Goal: Task Accomplishment & Management: Manage account settings

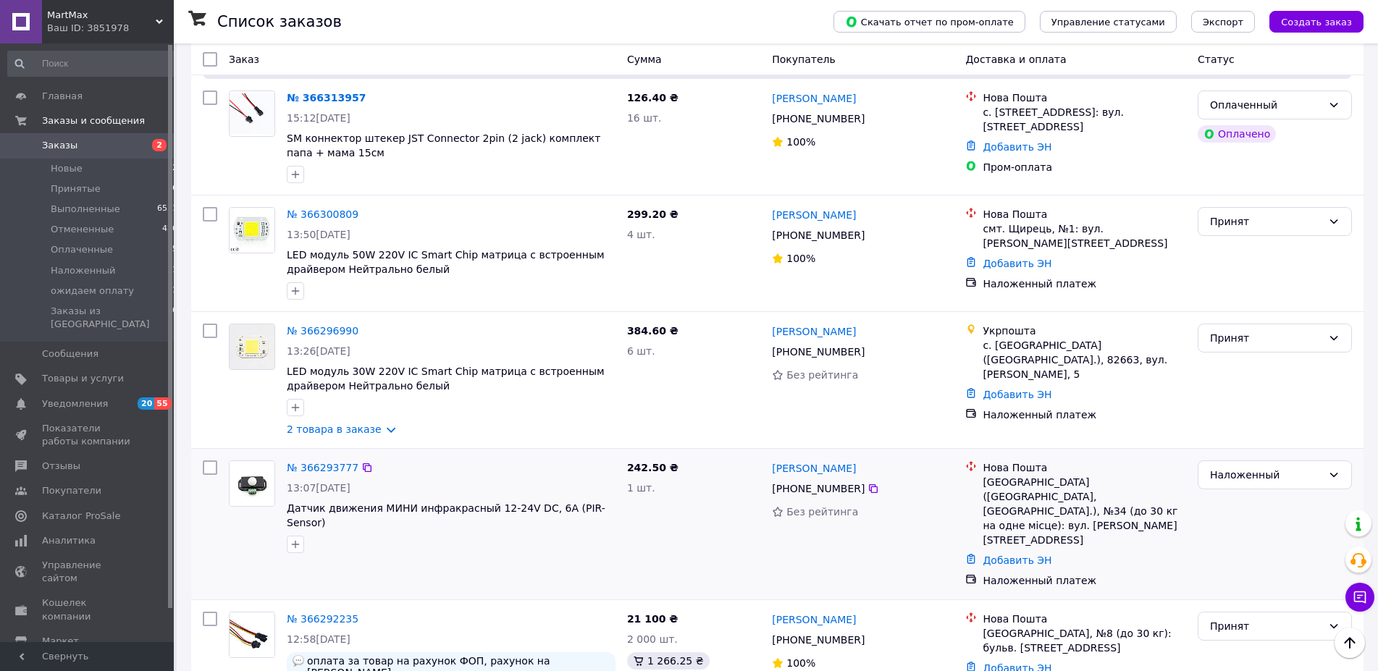
scroll to position [665, 0]
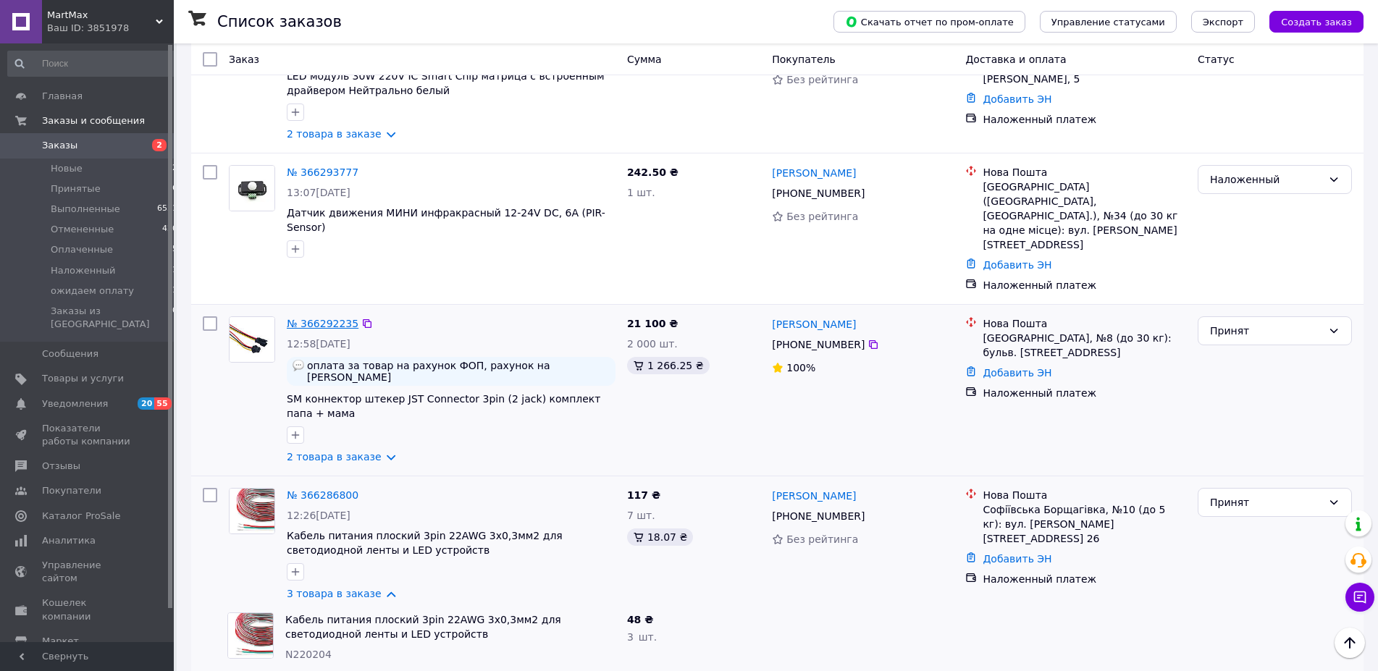
click at [323, 318] on link "№ 366292235" at bounding box center [323, 324] width 72 height 12
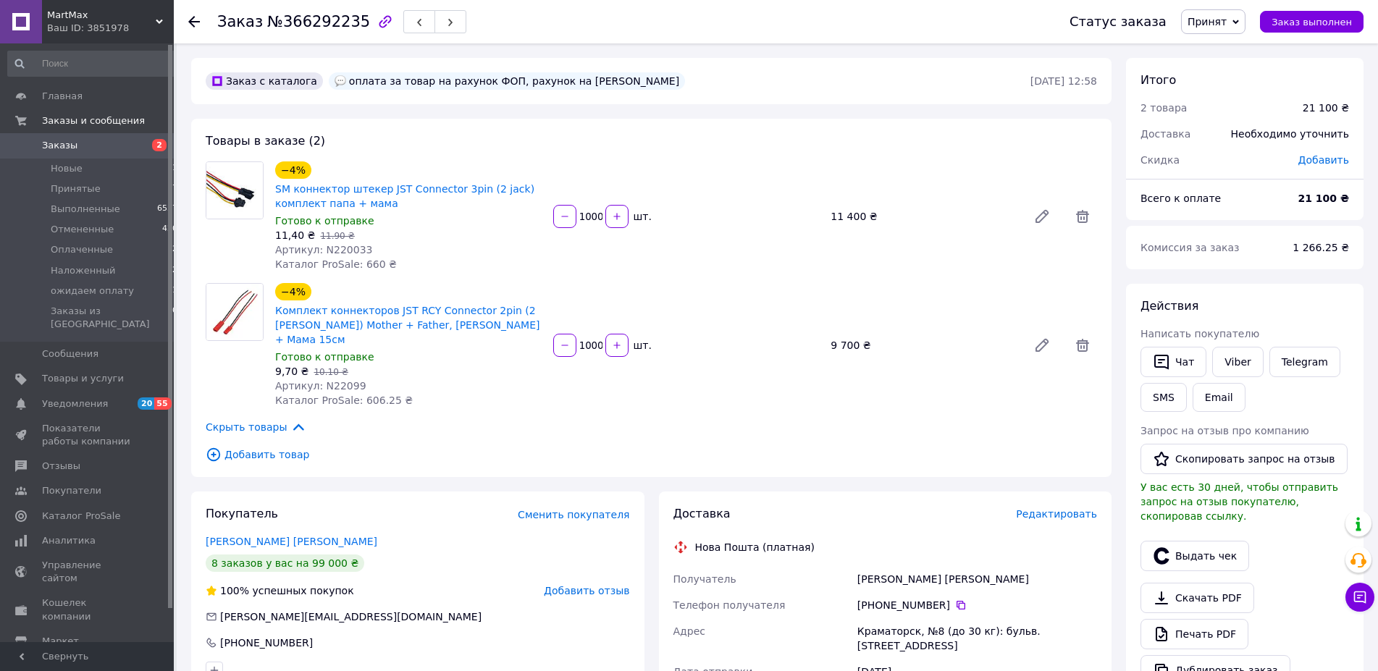
drag, startPoint x: 546, startPoint y: 80, endPoint x: 718, endPoint y: 85, distance: 171.8
click at [685, 85] on div "оплата за товар на рахунок ФОП, рахунок на [PERSON_NAME]" at bounding box center [507, 80] width 356 height 17
copy div "[PERSON_NAME]"
click at [324, 22] on span "№366292235" at bounding box center [318, 21] width 103 height 17
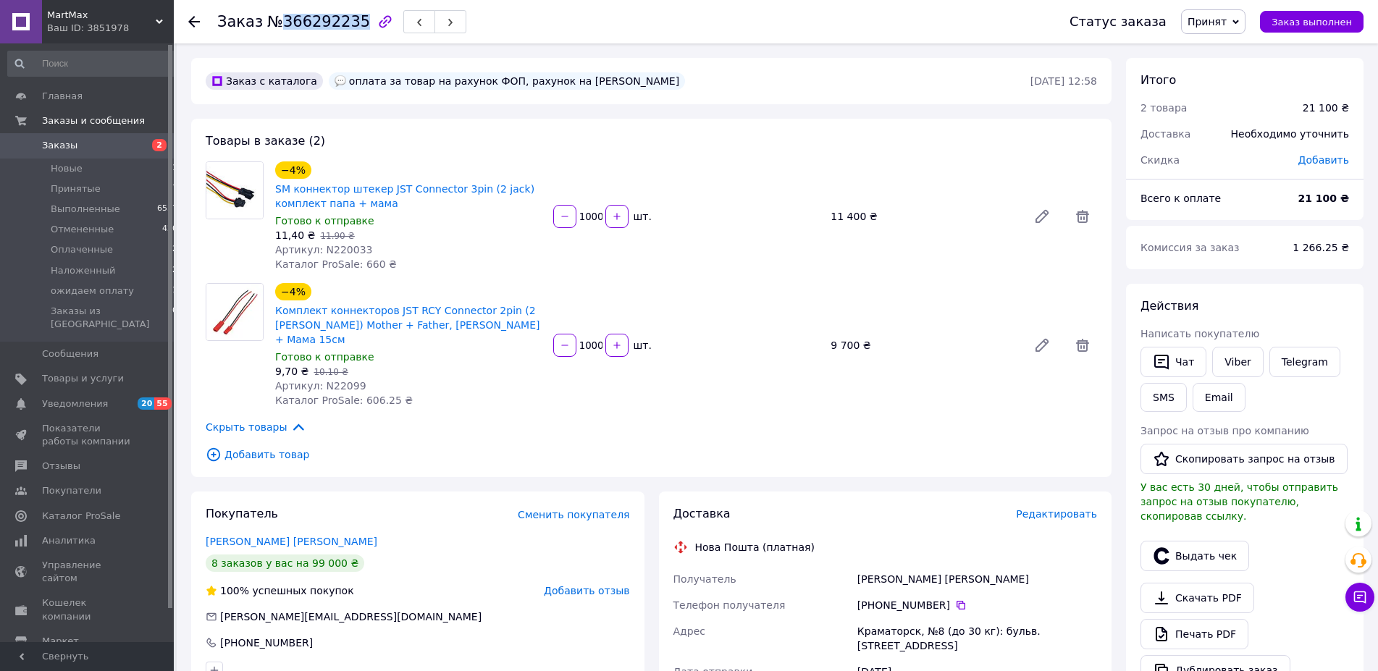
click at [324, 22] on span "№366292235" at bounding box center [318, 21] width 103 height 17
copy span "366292235"
click at [353, 419] on div "Скрыть товары" at bounding box center [652, 427] width 892 height 16
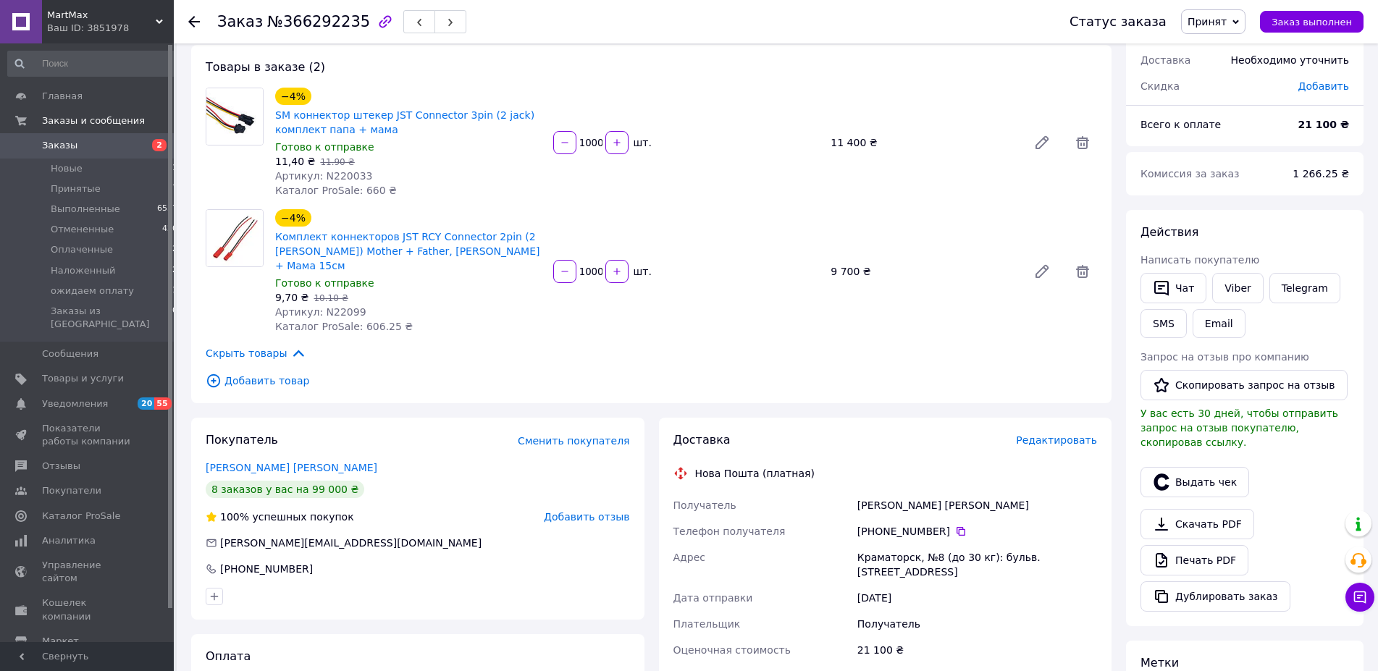
scroll to position [222, 0]
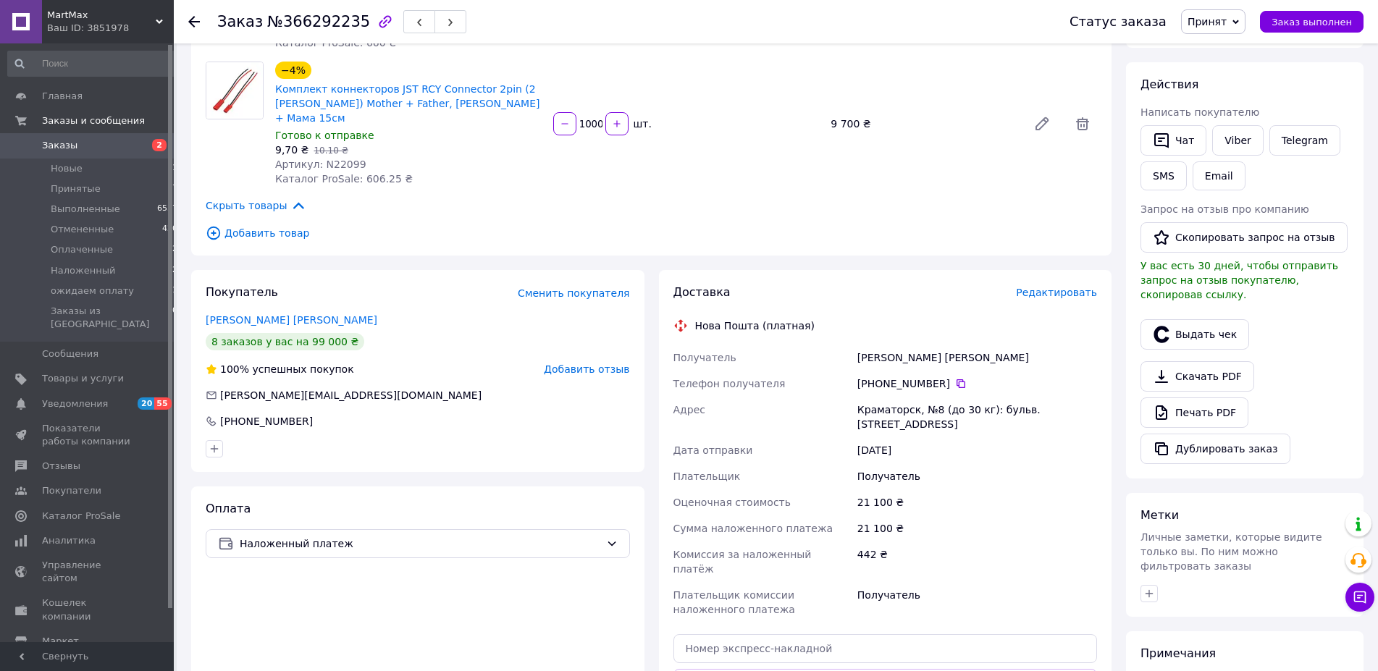
click at [63, 142] on span "Заказы" at bounding box center [59, 145] width 35 height 13
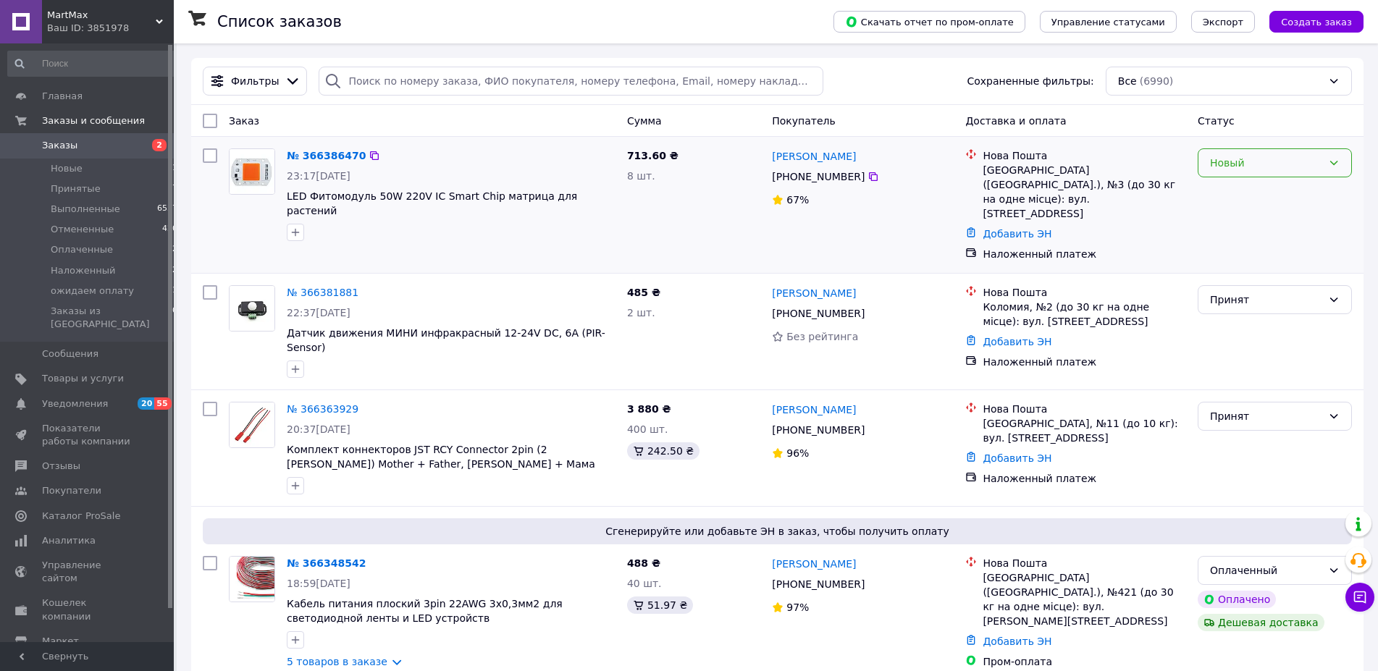
click at [1246, 170] on div "Новый" at bounding box center [1266, 163] width 112 height 16
click at [1239, 188] on li "Принят" at bounding box center [1275, 195] width 153 height 26
click at [88, 294] on span "ожидаем оплату" at bounding box center [92, 291] width 83 height 13
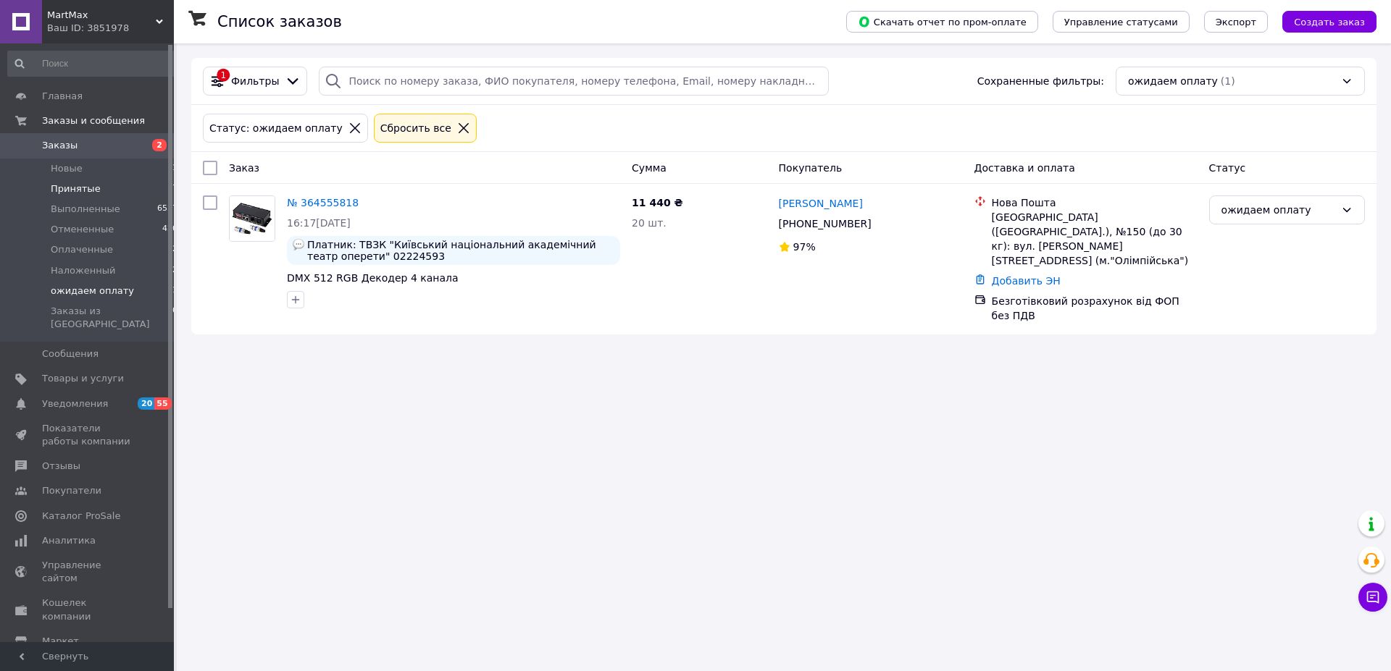
click at [85, 183] on span "Принятые" at bounding box center [76, 189] width 50 height 13
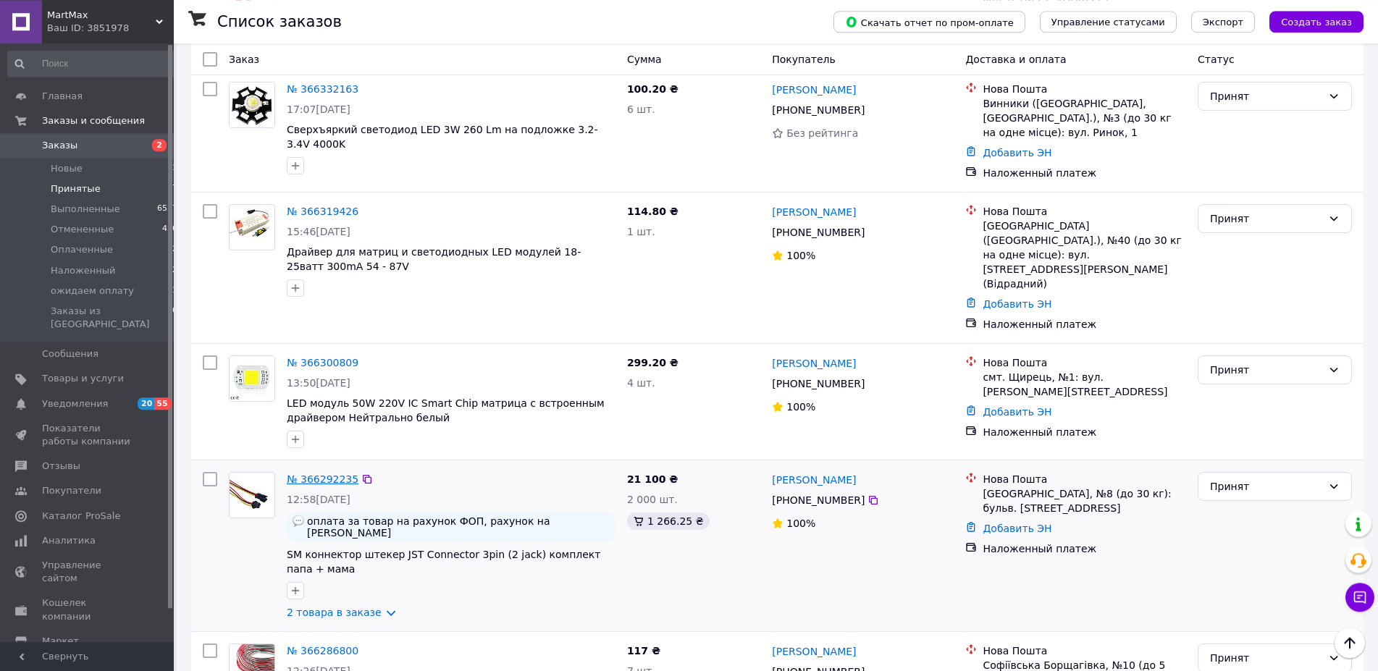
scroll to position [516, 0]
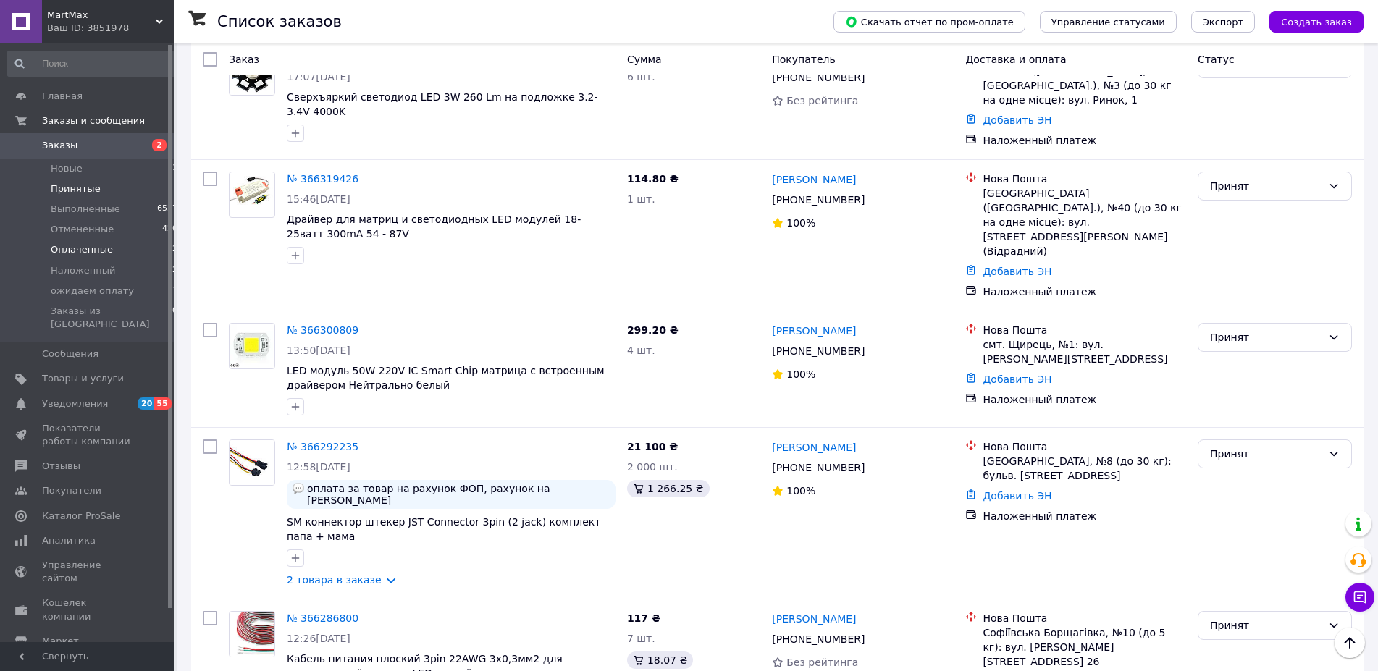
click at [85, 246] on span "Оплаченные" at bounding box center [82, 249] width 62 height 13
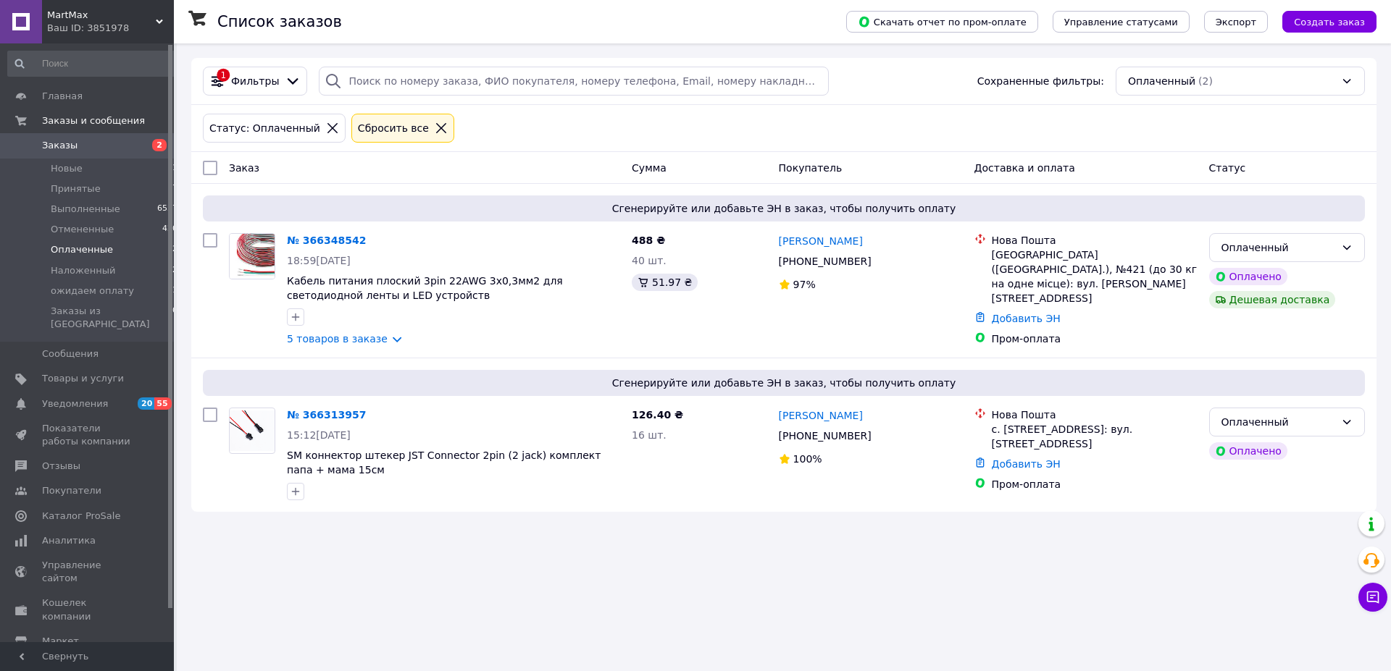
click at [67, 148] on span "Заказы" at bounding box center [59, 145] width 35 height 13
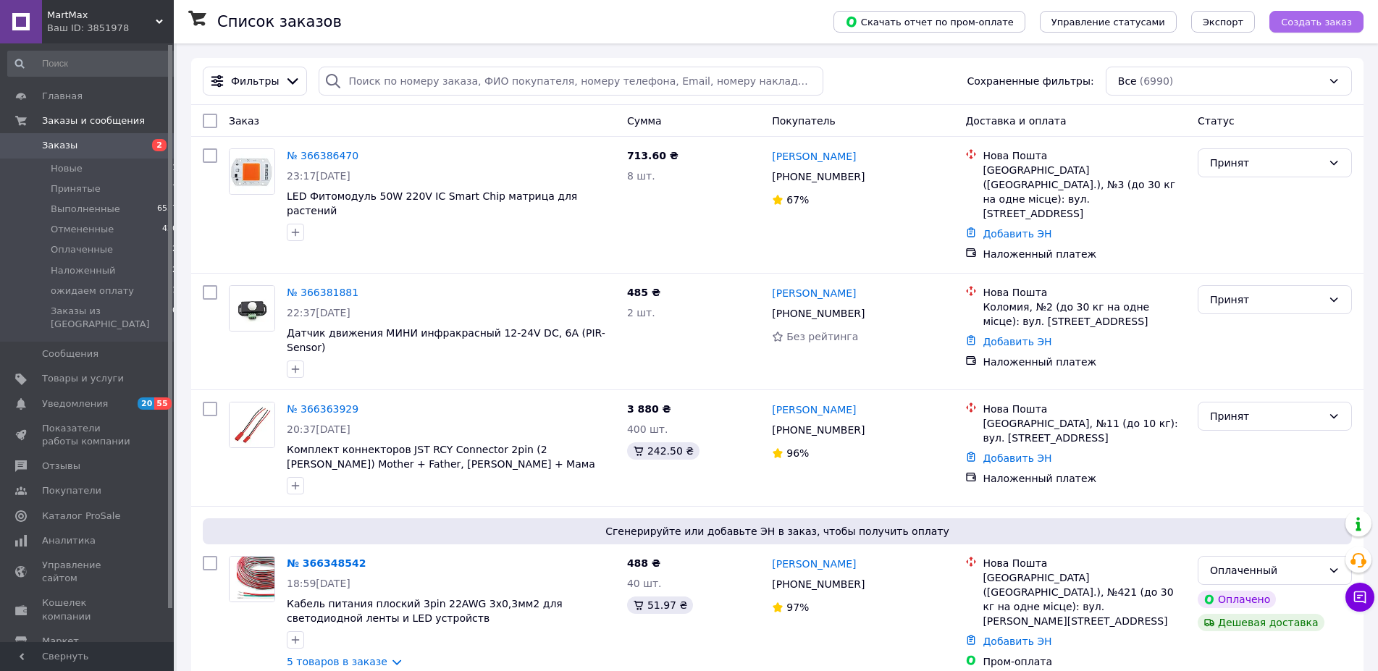
click at [1306, 29] on button "Создать заказ" at bounding box center [1317, 22] width 94 height 22
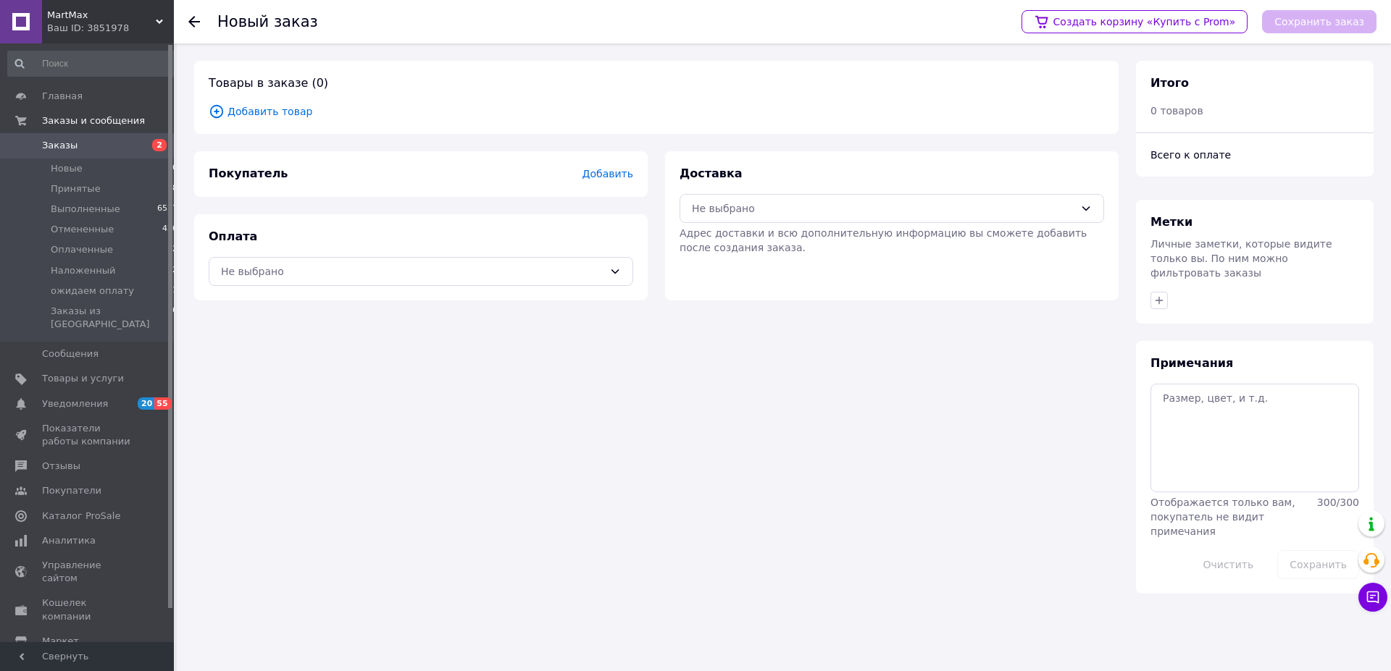
click at [269, 116] on span "Добавить товар" at bounding box center [656, 112] width 895 height 16
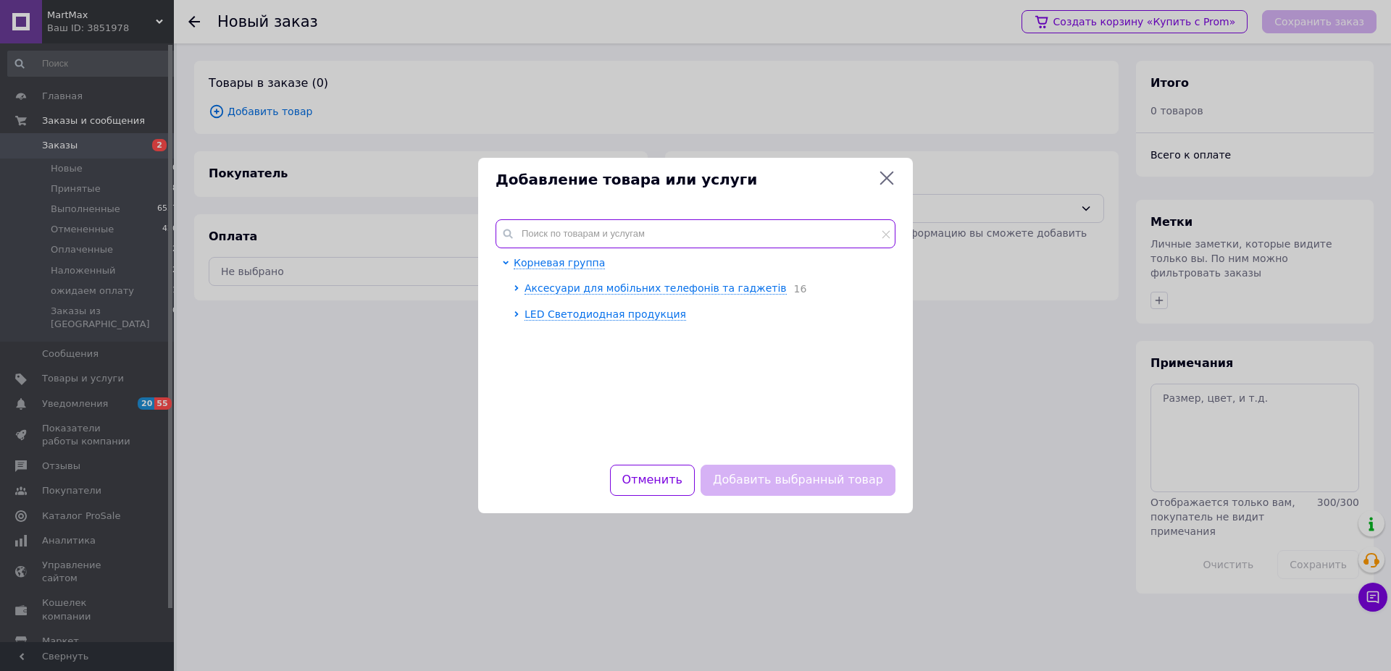
click at [600, 238] on input "text" at bounding box center [695, 233] width 400 height 29
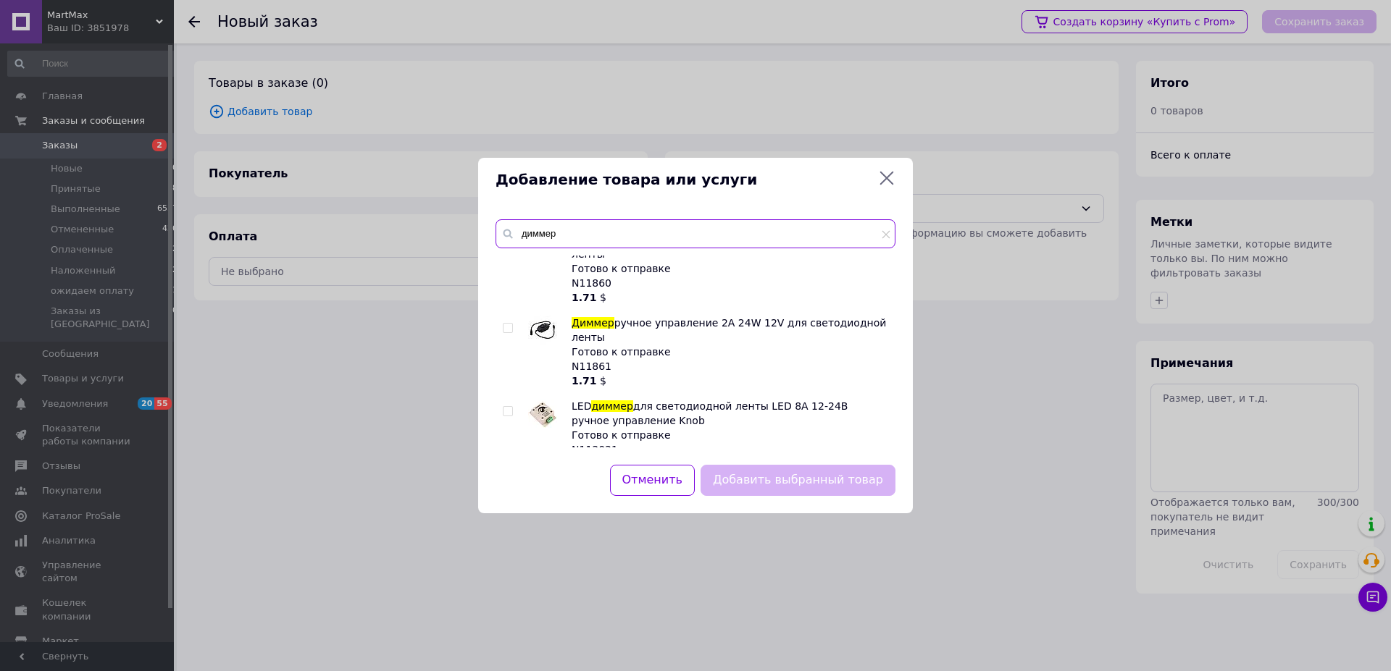
scroll to position [768, 0]
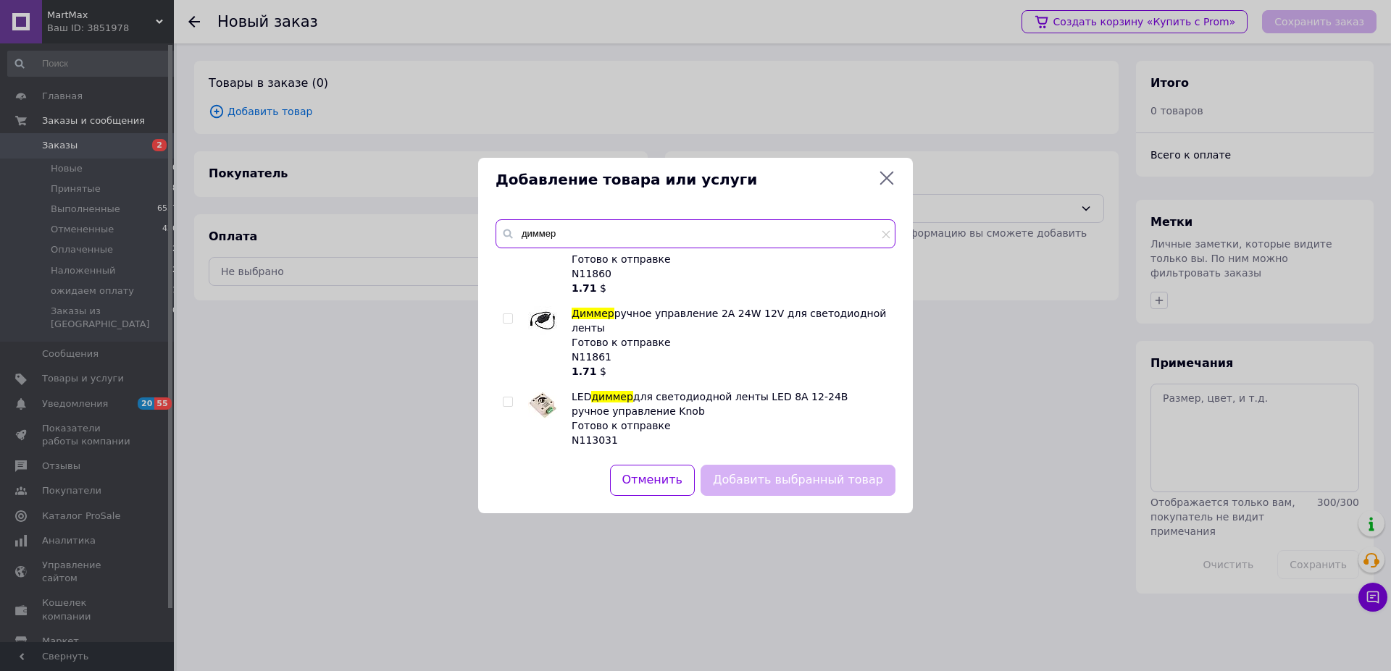
type input "диммер"
click at [508, 398] on input "checkbox" at bounding box center [507, 402] width 9 height 9
checkbox input "true"
click at [775, 482] on button "Добавить выбранный товар" at bounding box center [797, 480] width 195 height 31
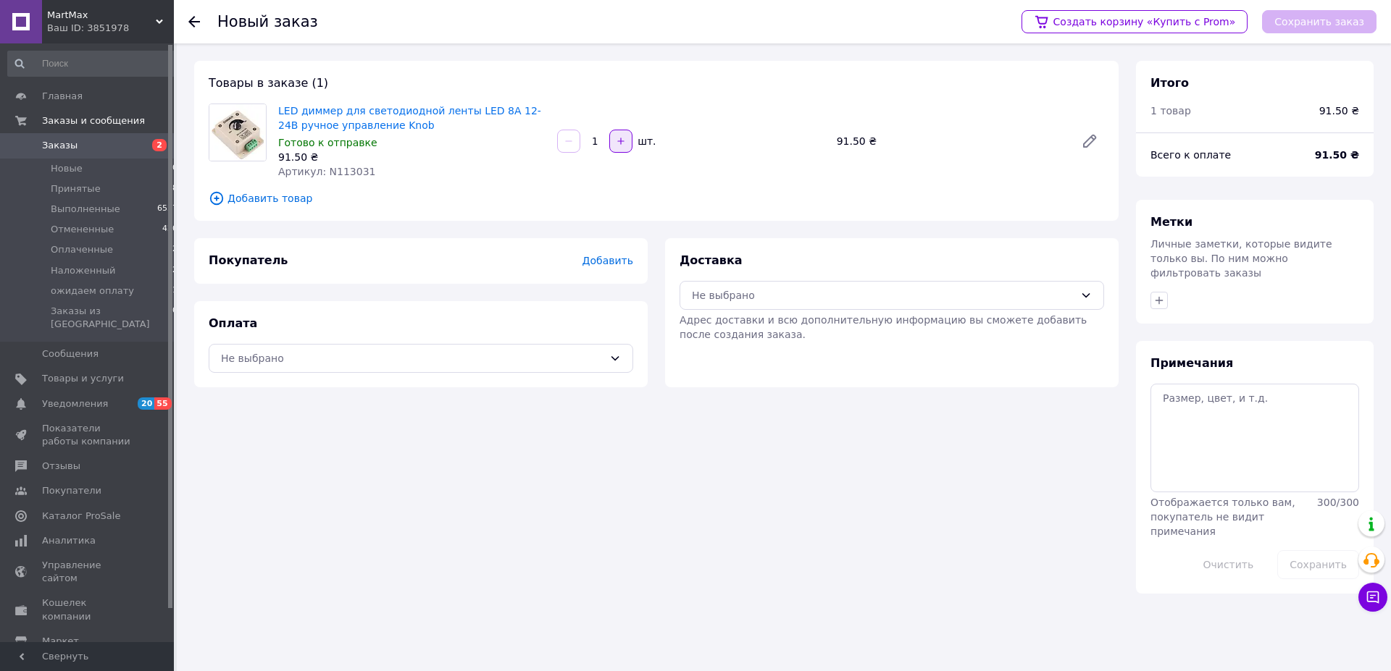
click at [622, 141] on icon "button" at bounding box center [621, 141] width 10 height 10
type input "3"
click at [269, 198] on span "Добавить товар" at bounding box center [656, 198] width 895 height 16
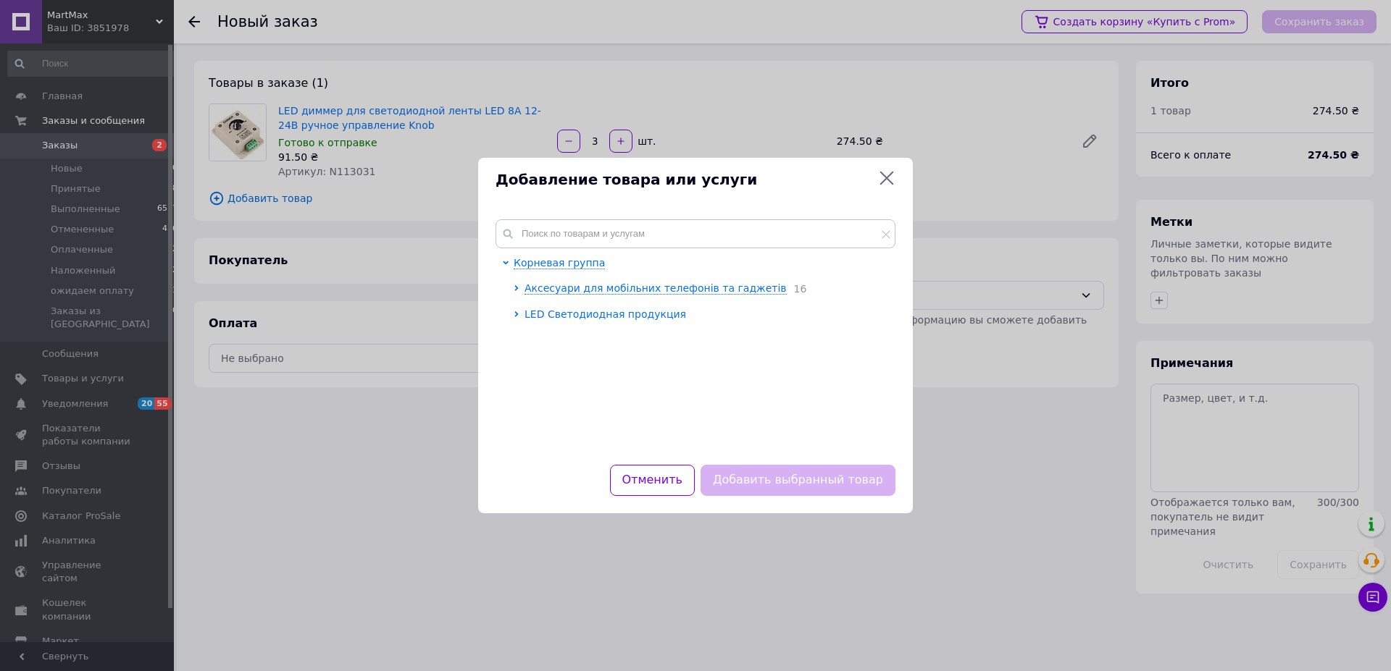
click at [574, 311] on span "LED Светодиодная продукция" at bounding box center [605, 315] width 162 height 12
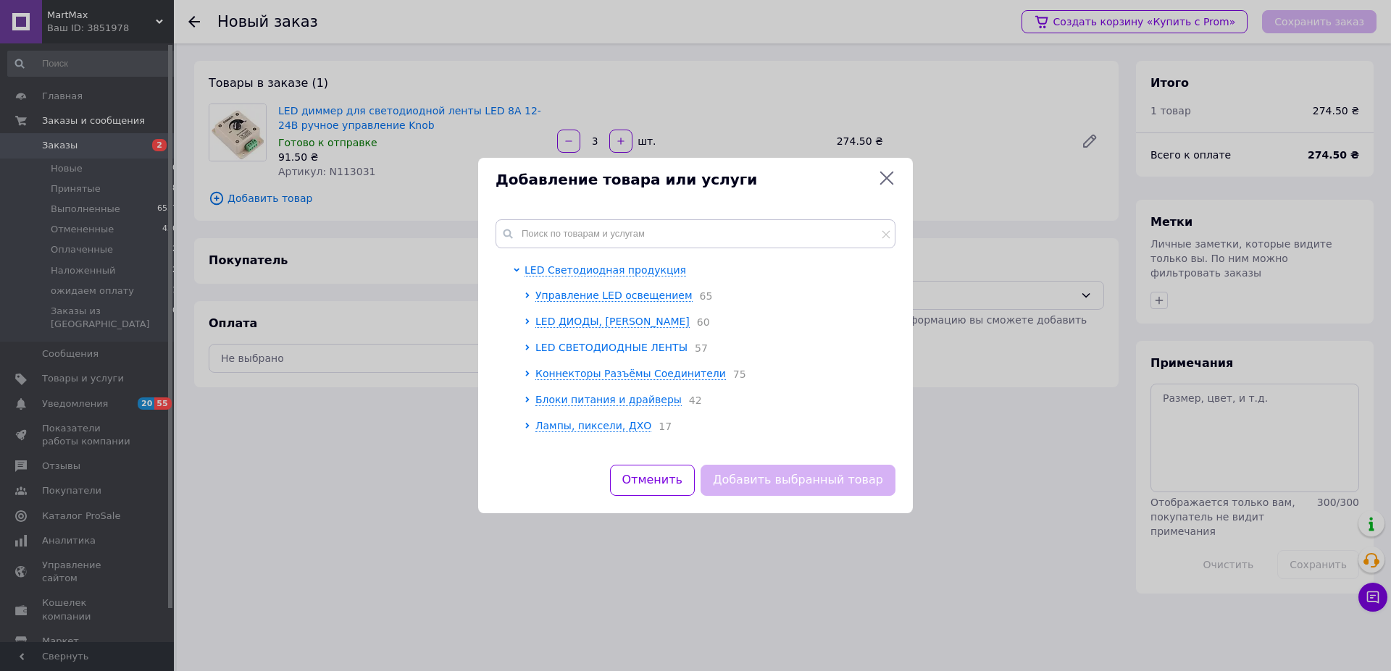
scroll to position [62, 0]
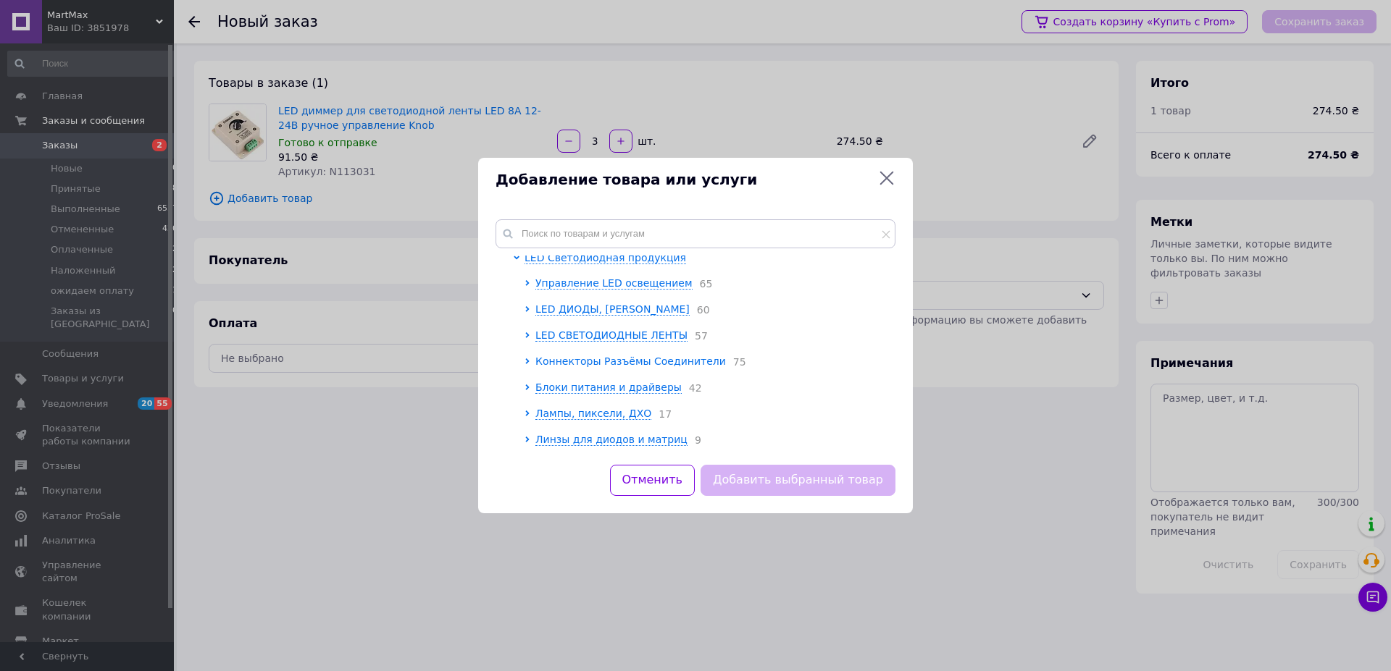
click at [557, 356] on span "Коннекторы Разъёмы Соединители" at bounding box center [630, 362] width 190 height 12
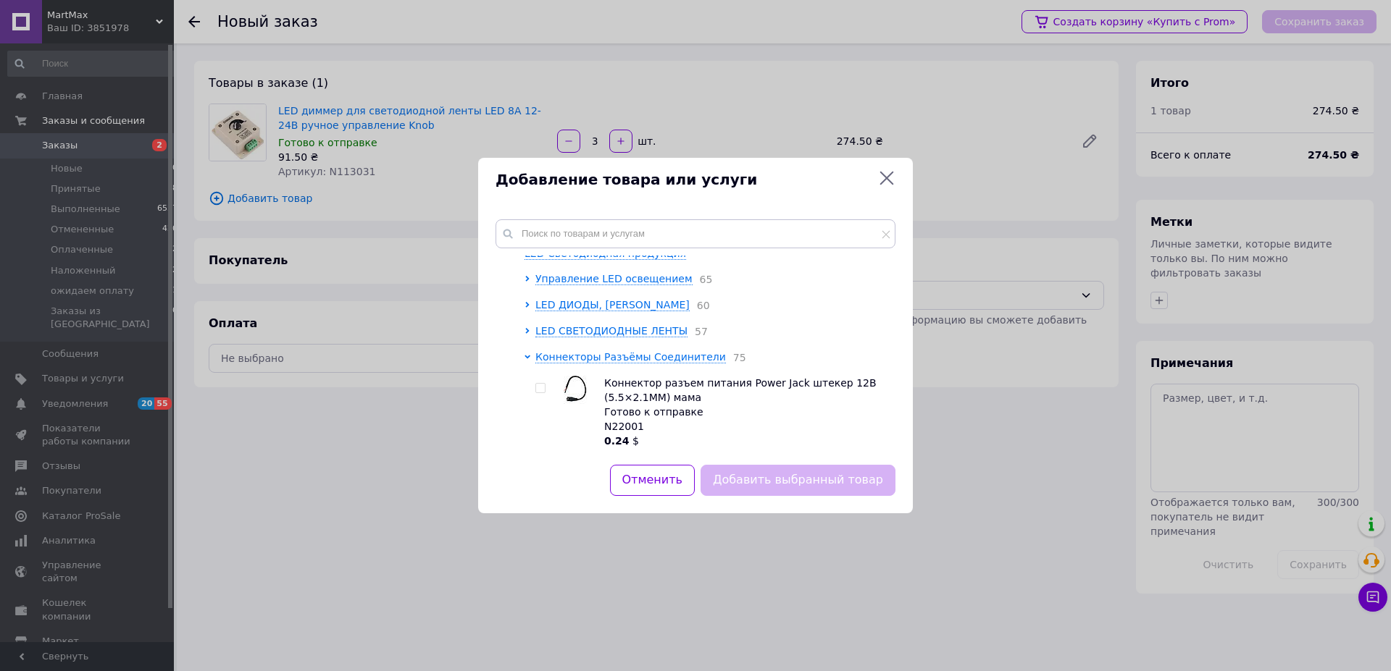
click at [542, 392] on input "checkbox" at bounding box center [539, 388] width 9 height 9
checkbox input "true"
click at [769, 469] on button "Добавить выбранный товар" at bounding box center [797, 480] width 195 height 31
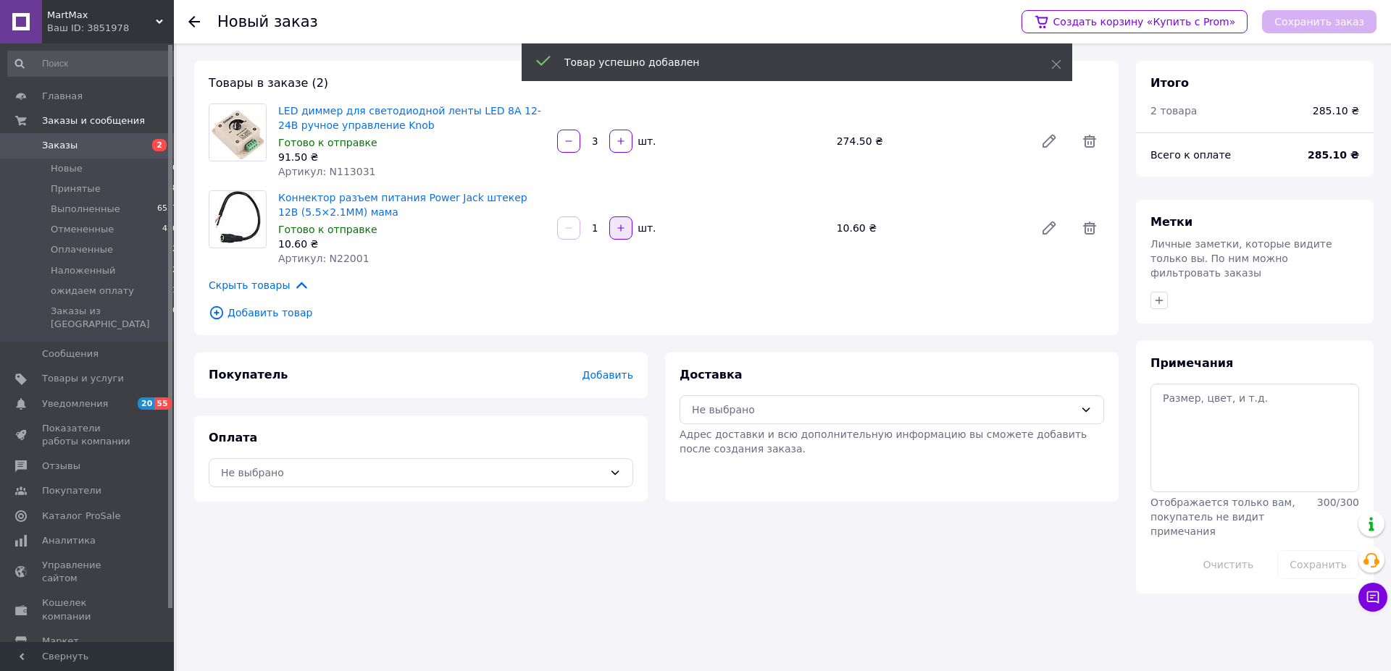
click at [629, 227] on button "button" at bounding box center [620, 228] width 23 height 23
type input "2"
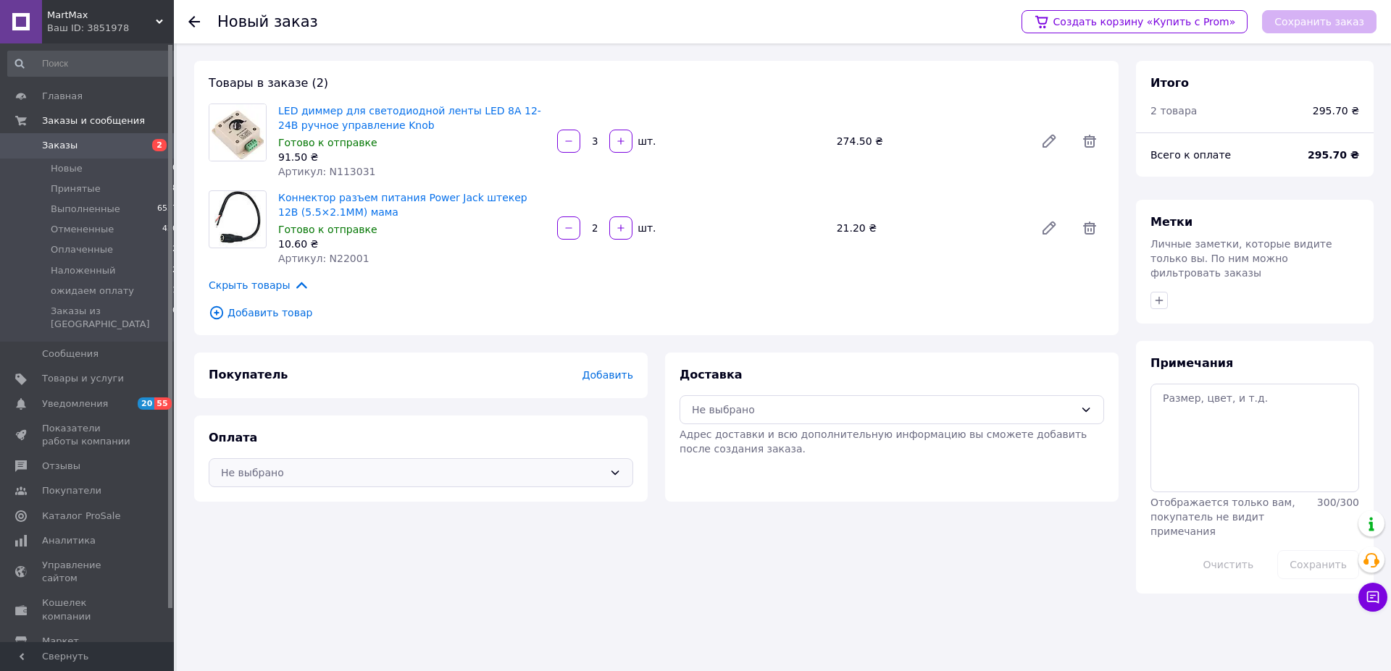
click at [366, 470] on div "Не выбрано" at bounding box center [412, 473] width 382 height 16
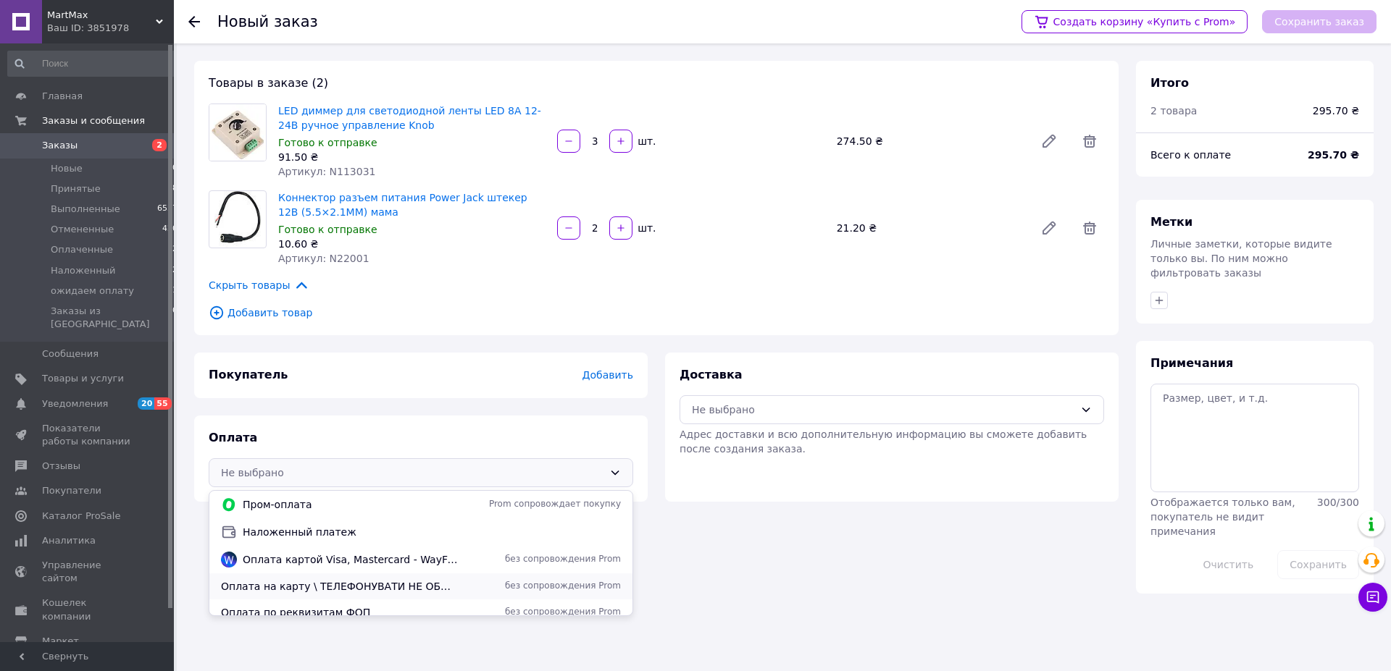
click at [302, 585] on span "Оплата на карту \ ТЕЛЕФОНУВАТИ НЕ ОБОВ'ЯЗКОВО / мені потрібно те, що я вибрав (…" at bounding box center [340, 586] width 238 height 14
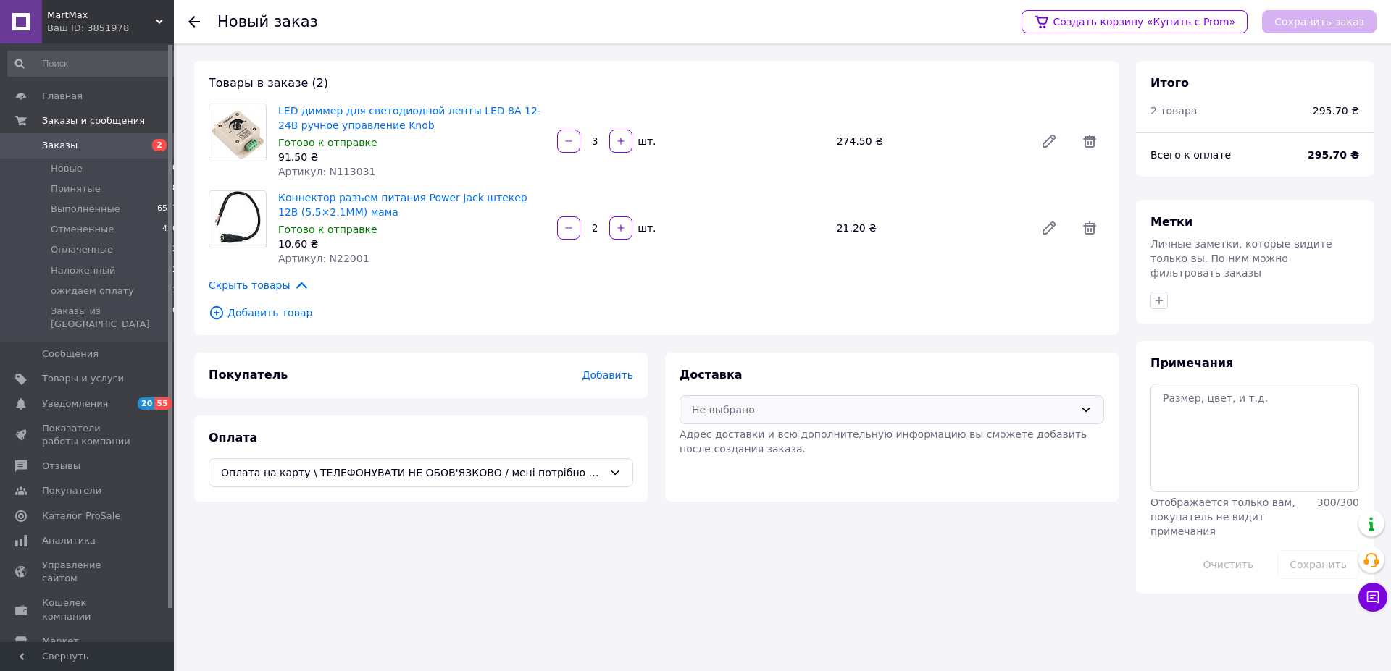
click at [750, 405] on div "Не выбрано" at bounding box center [883, 410] width 382 height 16
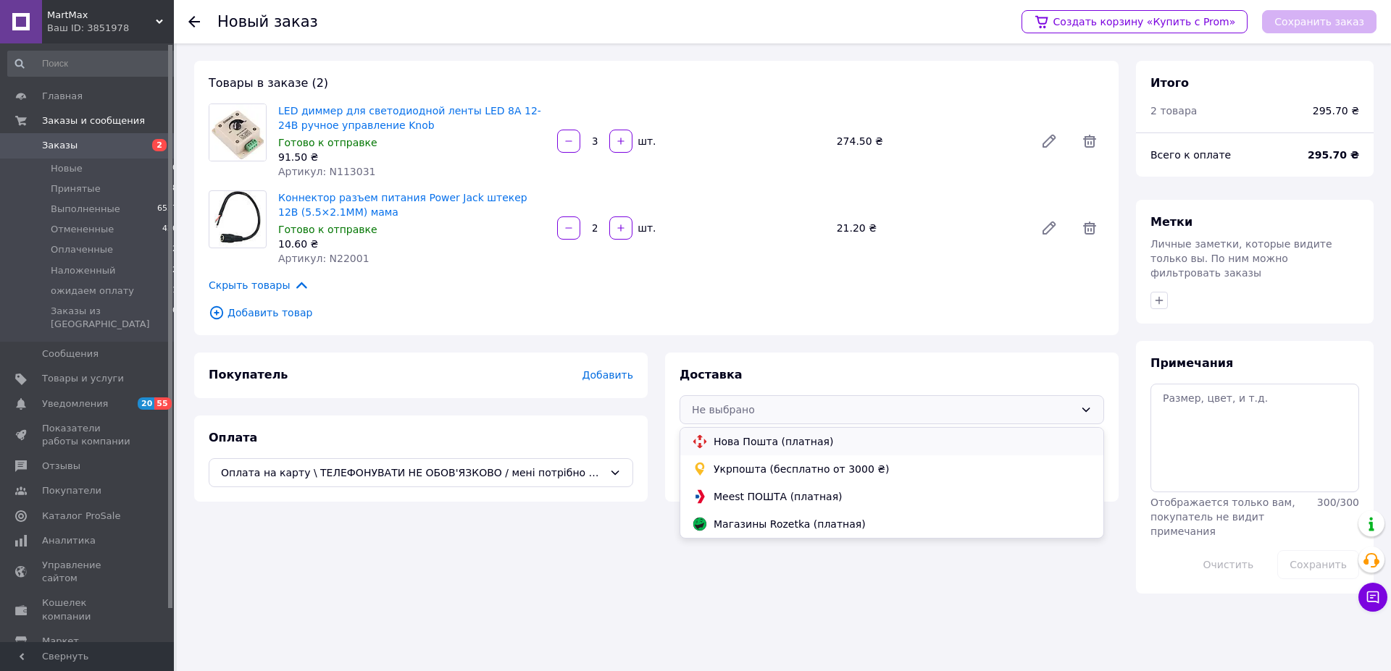
click at [716, 440] on span "Нова Пошта (платная)" at bounding box center [902, 442] width 378 height 14
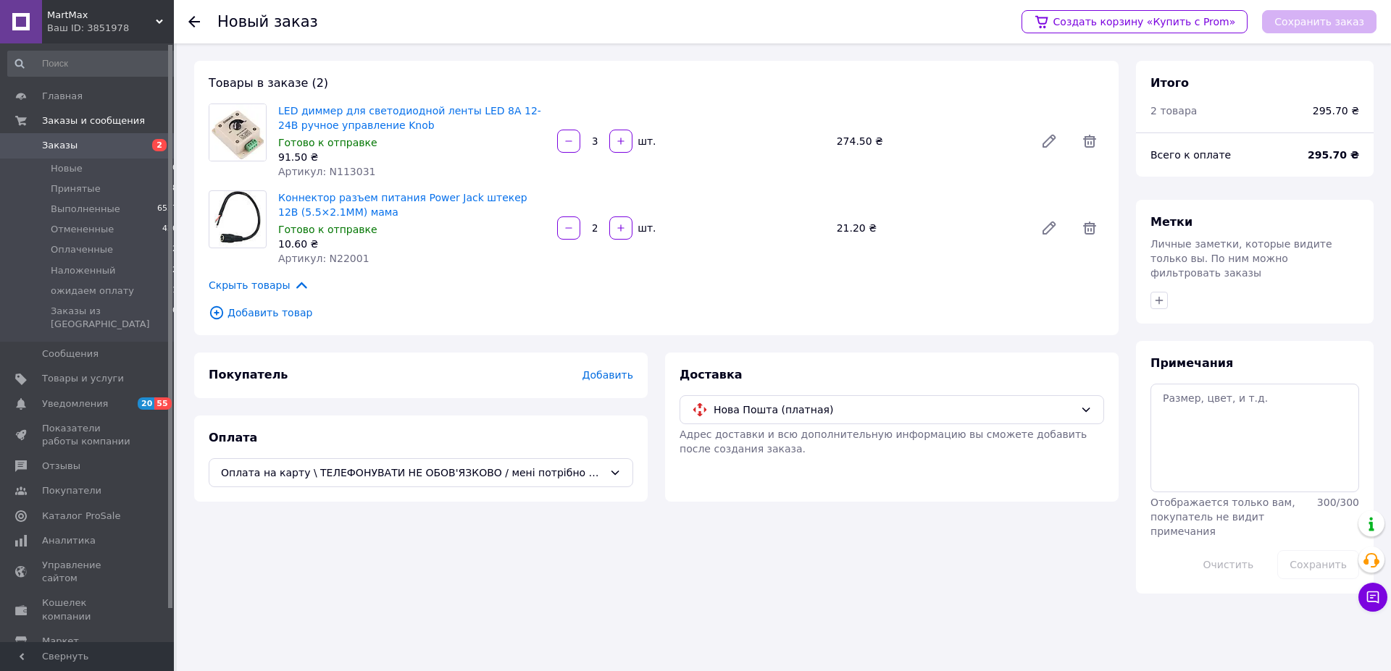
click at [611, 374] on span "Добавить" at bounding box center [607, 375] width 51 height 12
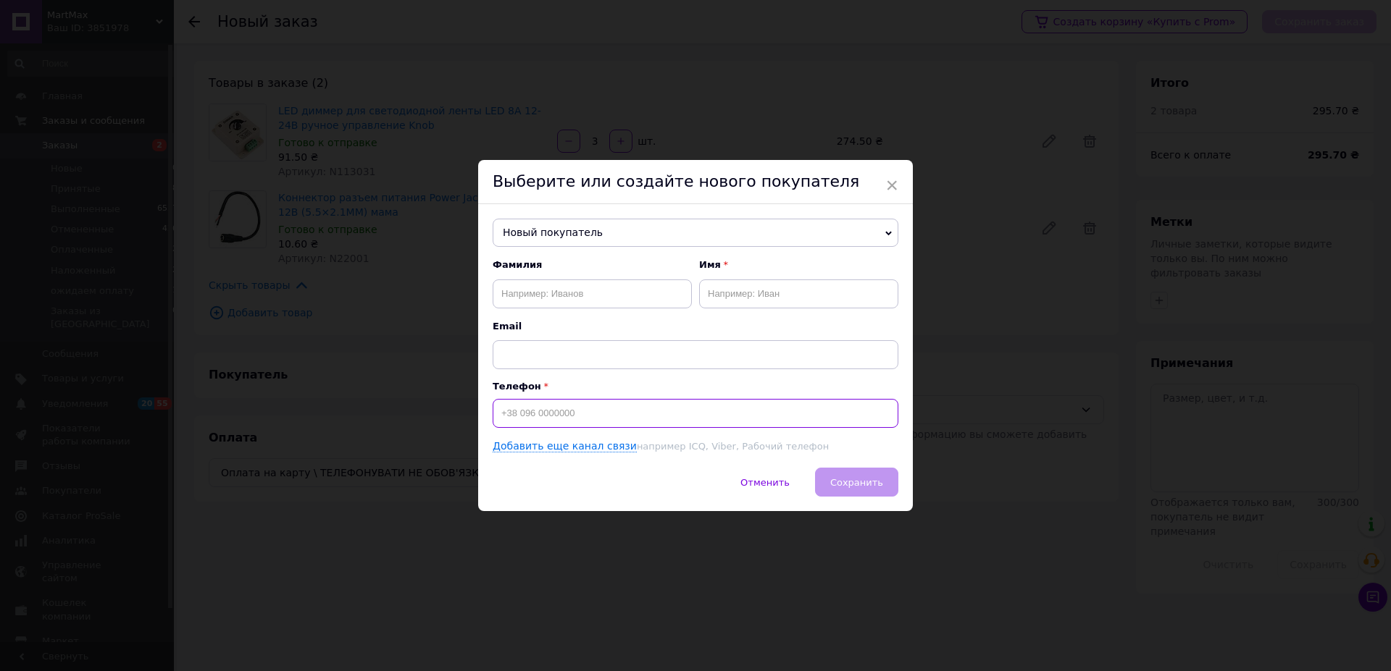
paste input "[PHONE_NUMBER]"
type input "[PHONE_NUMBER]"
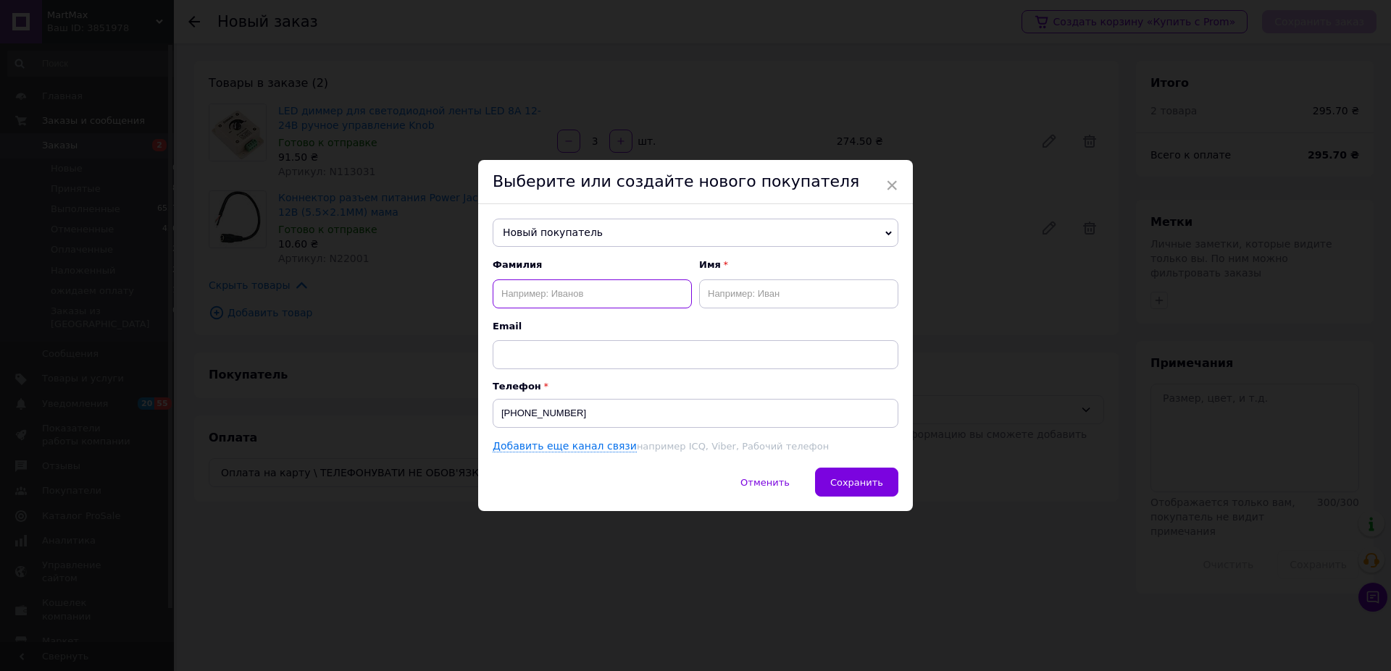
paste input "[PERSON_NAME]"
type input "[PERSON_NAME]"
paste input "[PERSON_NAME]"
click at [752, 294] on input "[PERSON_NAME]" at bounding box center [798, 294] width 199 height 29
type input "Роман"
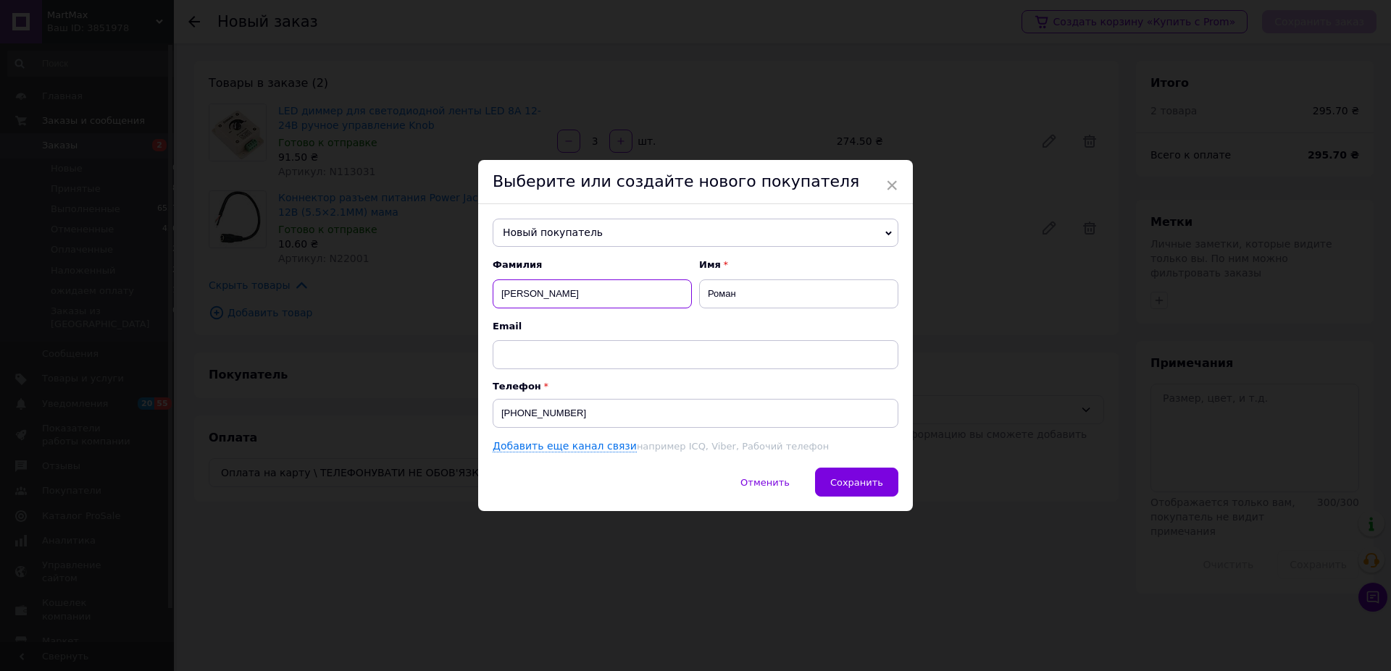
click at [576, 290] on input "[PERSON_NAME]" at bounding box center [592, 294] width 199 height 29
type input "[PERSON_NAME]"
click at [847, 482] on span "Сохранить" at bounding box center [856, 482] width 53 height 11
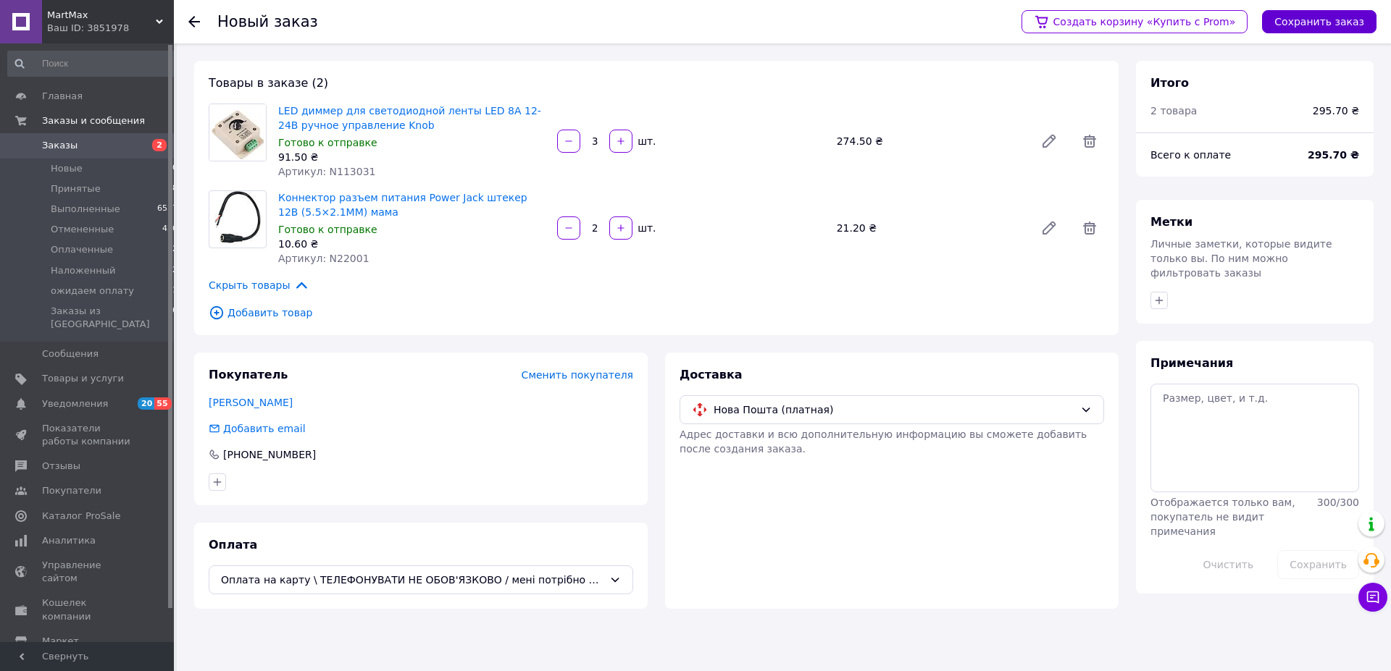
click at [1336, 18] on button "Сохранить заказ" at bounding box center [1319, 21] width 114 height 23
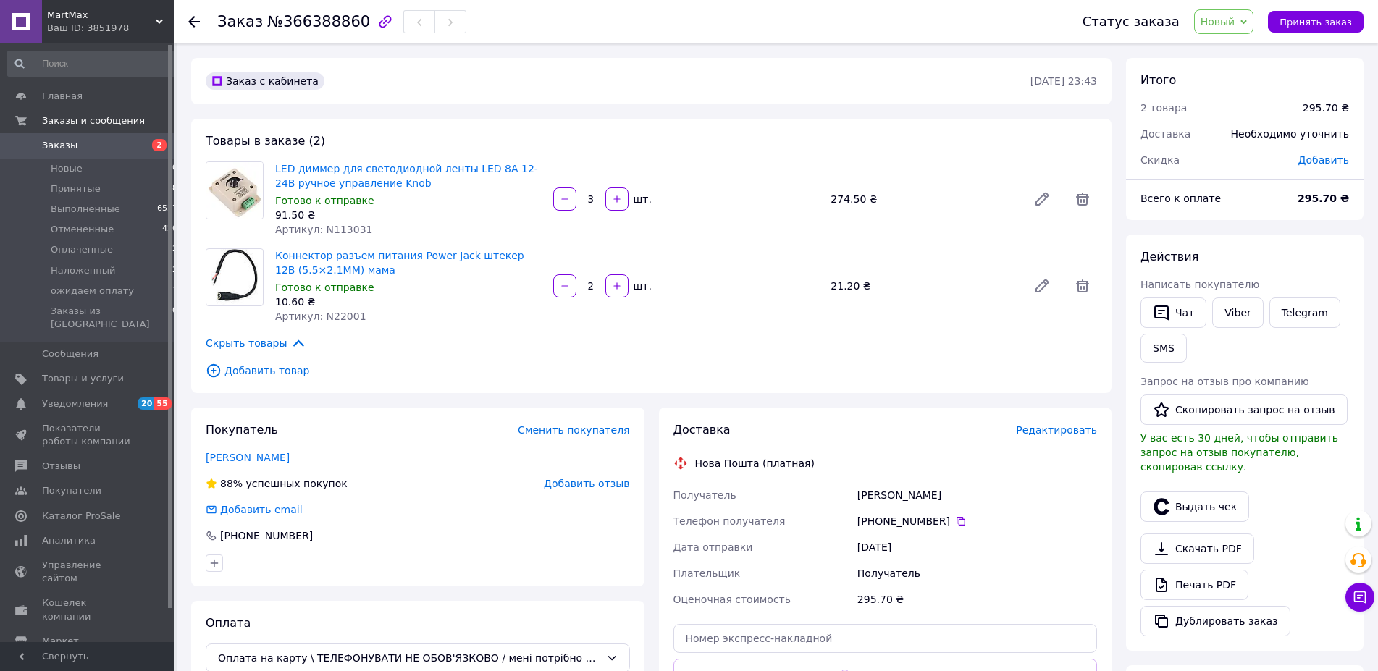
click at [1052, 427] on span "Редактировать" at bounding box center [1056, 430] width 81 height 12
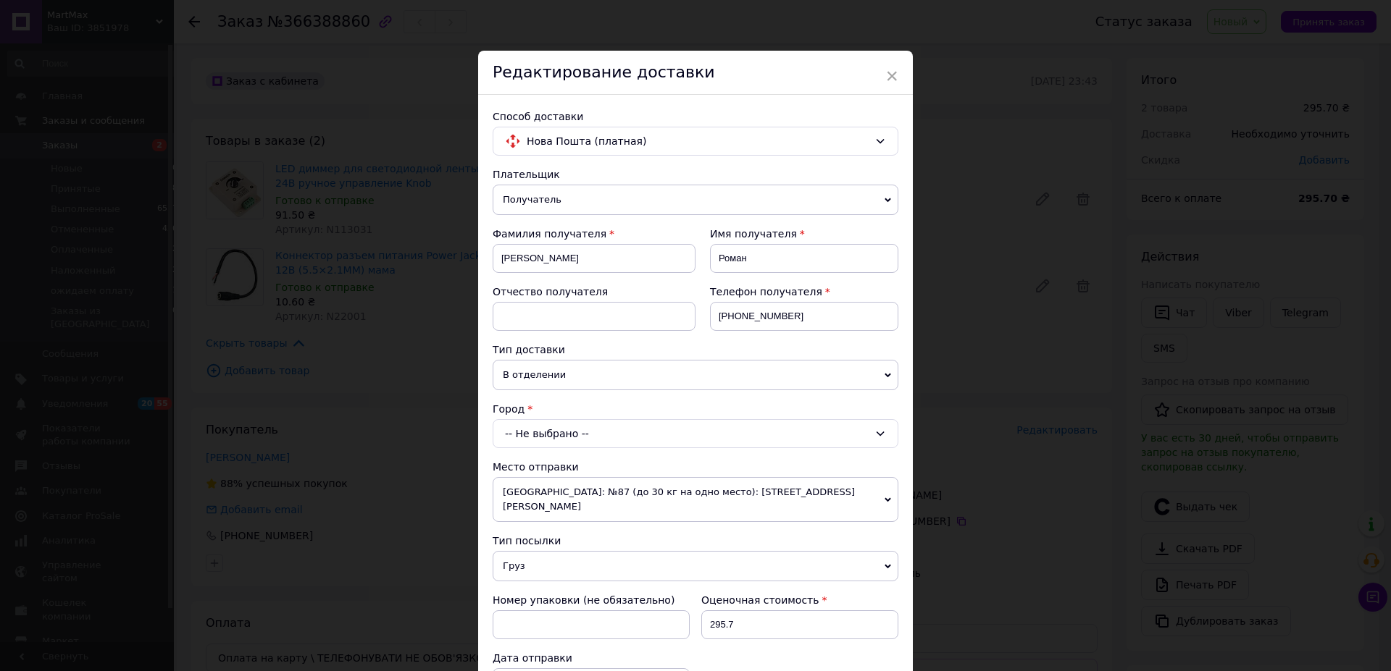
click at [554, 382] on span "В отделении" at bounding box center [696, 375] width 406 height 30
click at [546, 424] on li "В почтомате" at bounding box center [696, 425] width 406 height 22
click at [548, 430] on div "-- Не выбрано --" at bounding box center [696, 433] width 406 height 29
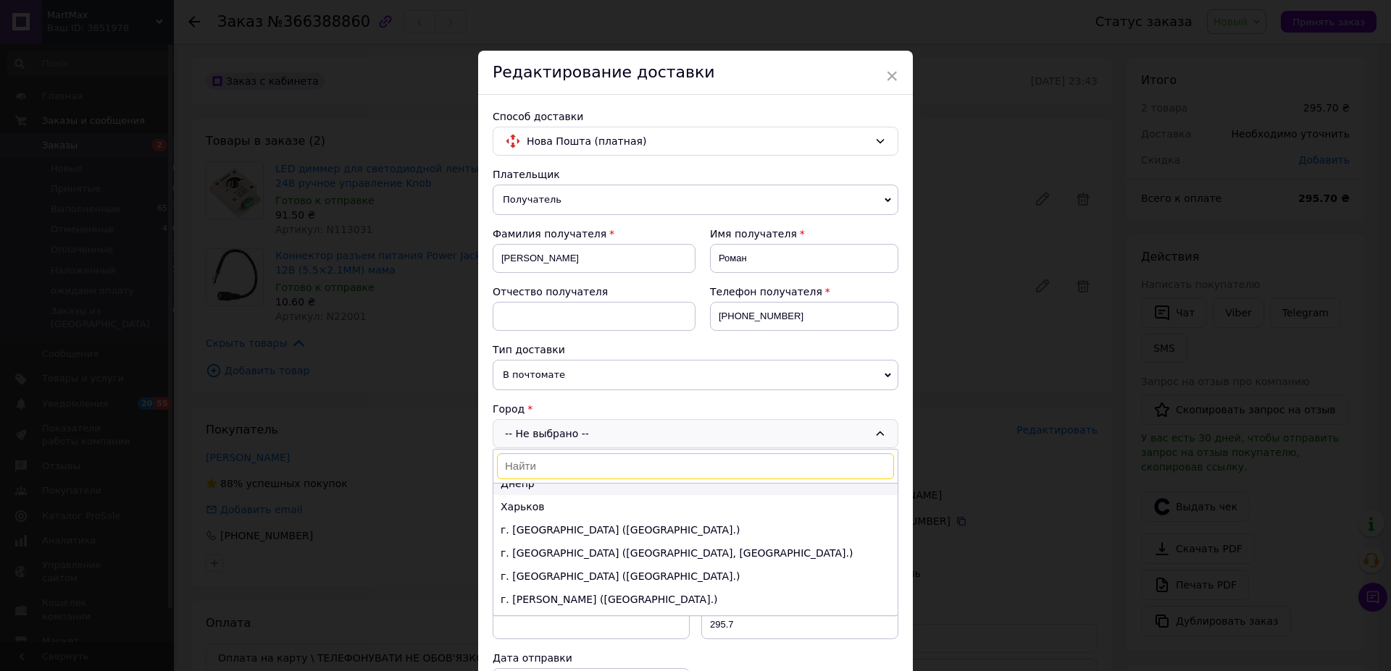
scroll to position [83, 0]
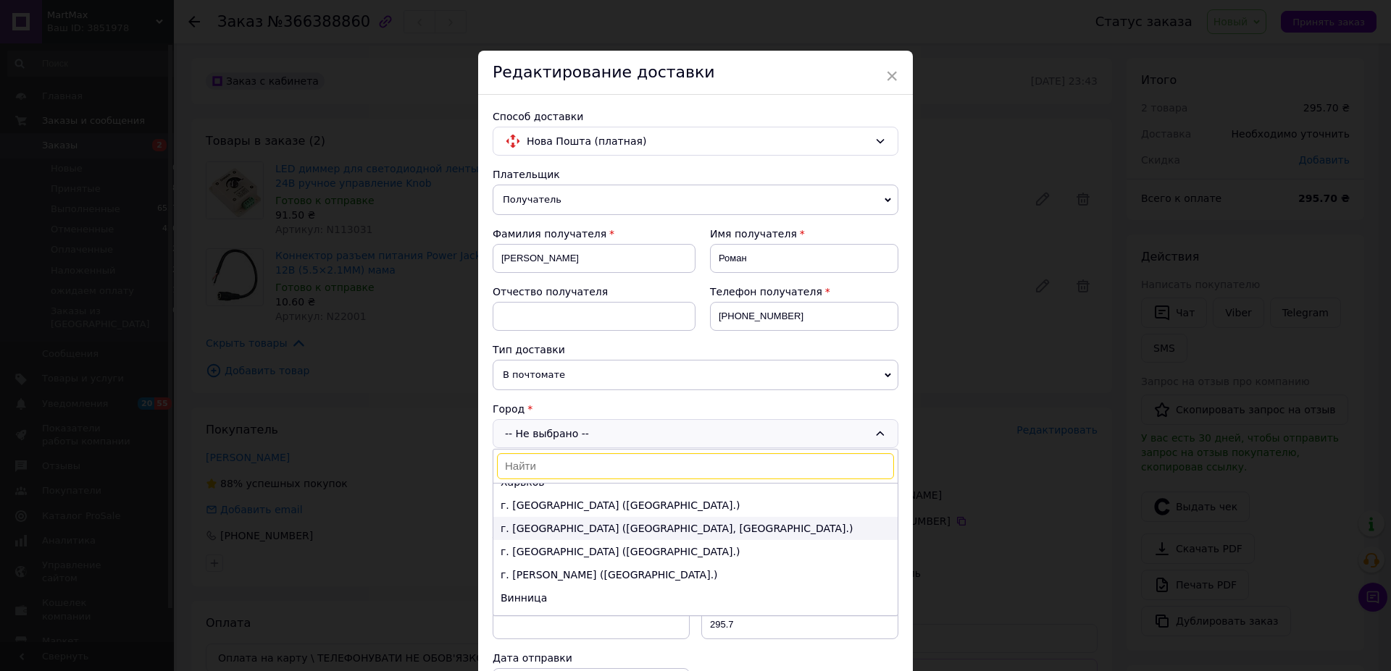
click at [542, 529] on li "г. [GEOGRAPHIC_DATA] ([GEOGRAPHIC_DATA], [GEOGRAPHIC_DATA].)" at bounding box center [695, 528] width 404 height 23
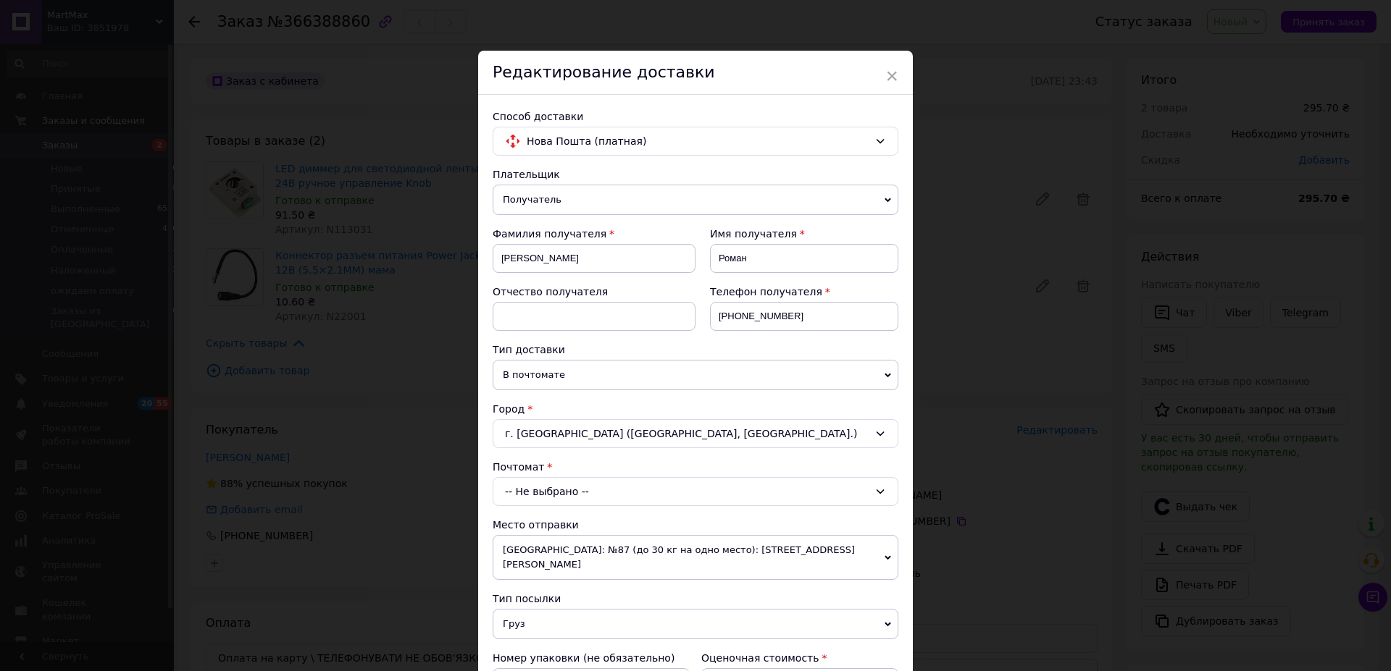
click at [548, 493] on div "-- Не выбрано --" at bounding box center [696, 491] width 406 height 29
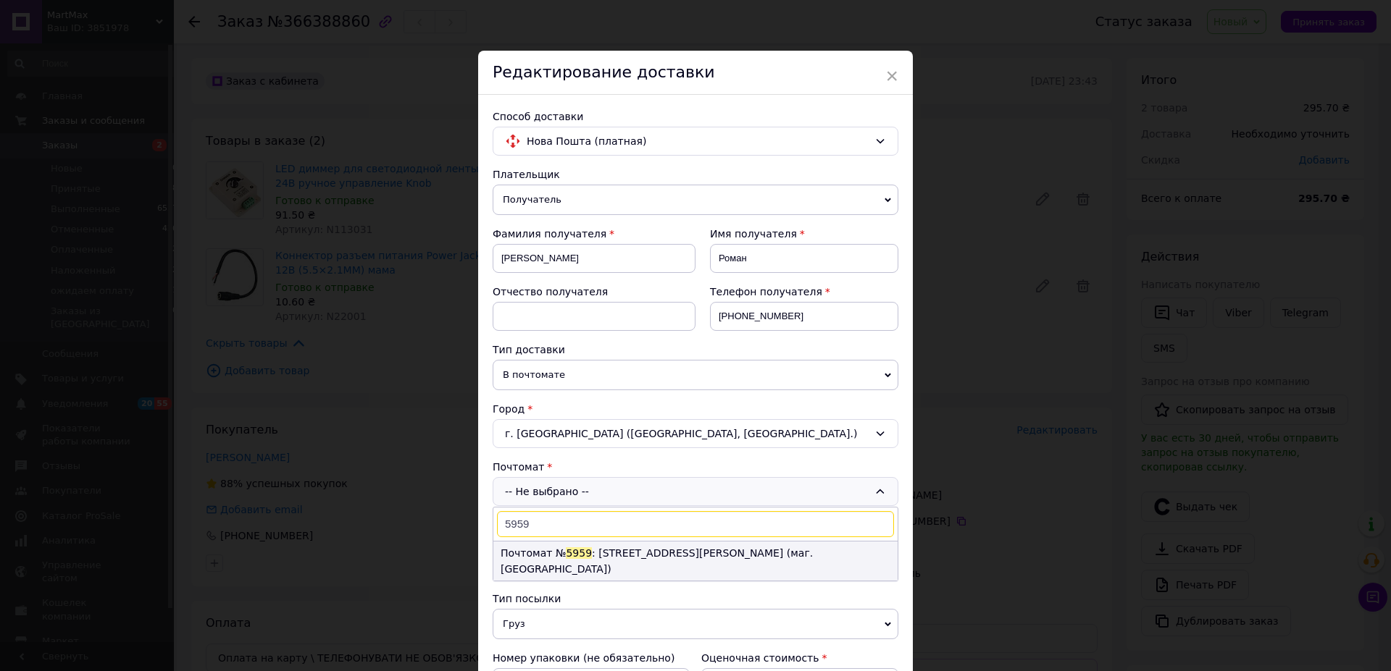
type input "5959"
click at [619, 558] on li "Почтомат № 5959 : [STREET_ADDRESS][PERSON_NAME] (маг. [GEOGRAPHIC_DATA])" at bounding box center [695, 561] width 404 height 39
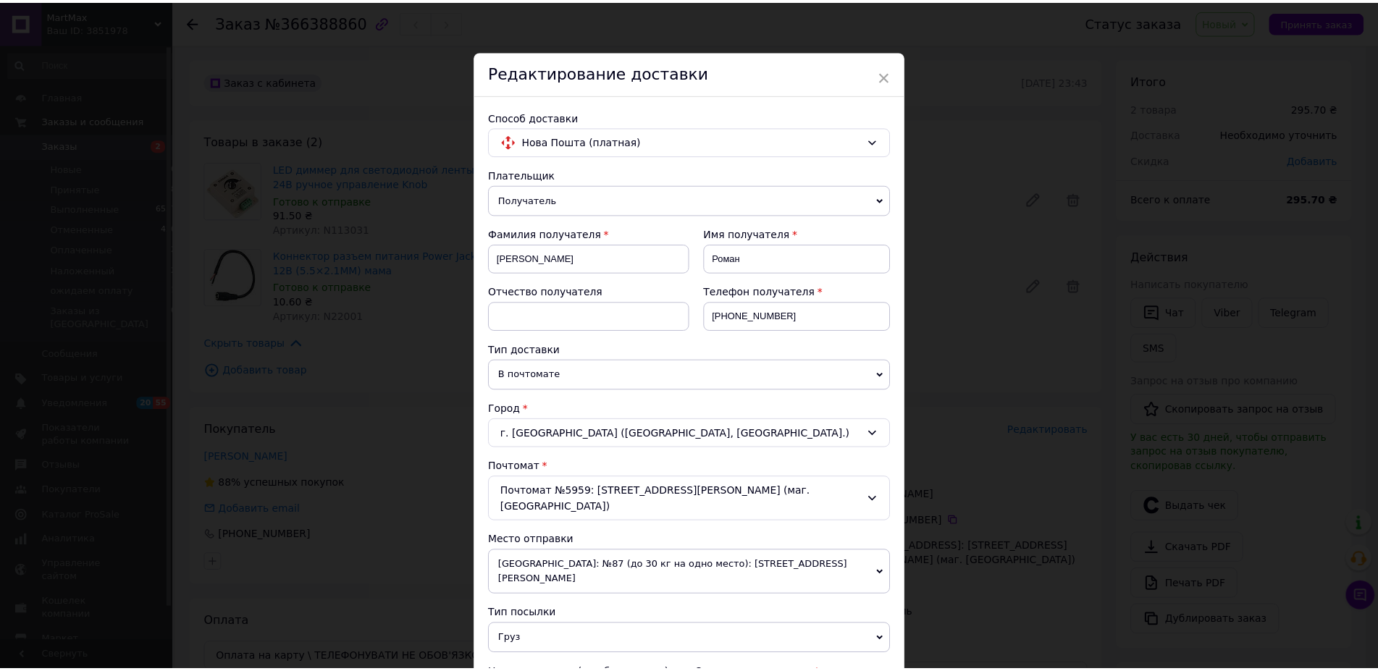
scroll to position [317, 0]
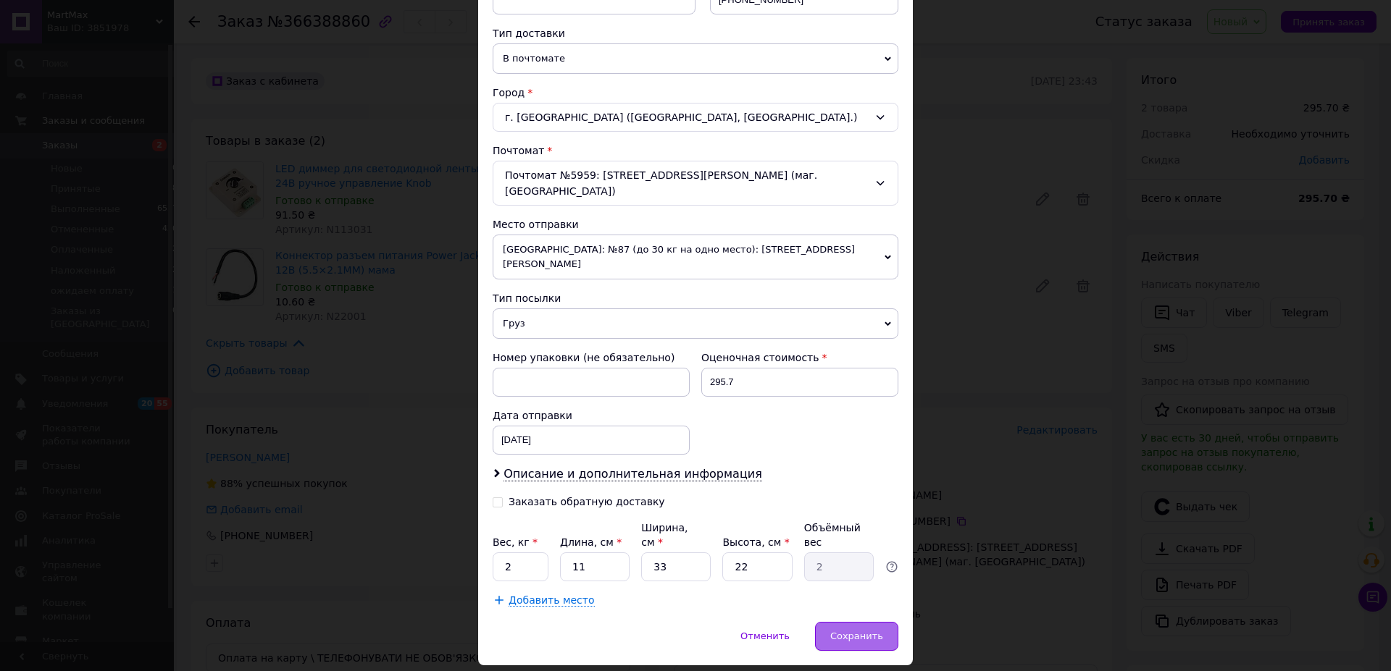
click at [844, 631] on span "Сохранить" at bounding box center [856, 636] width 53 height 11
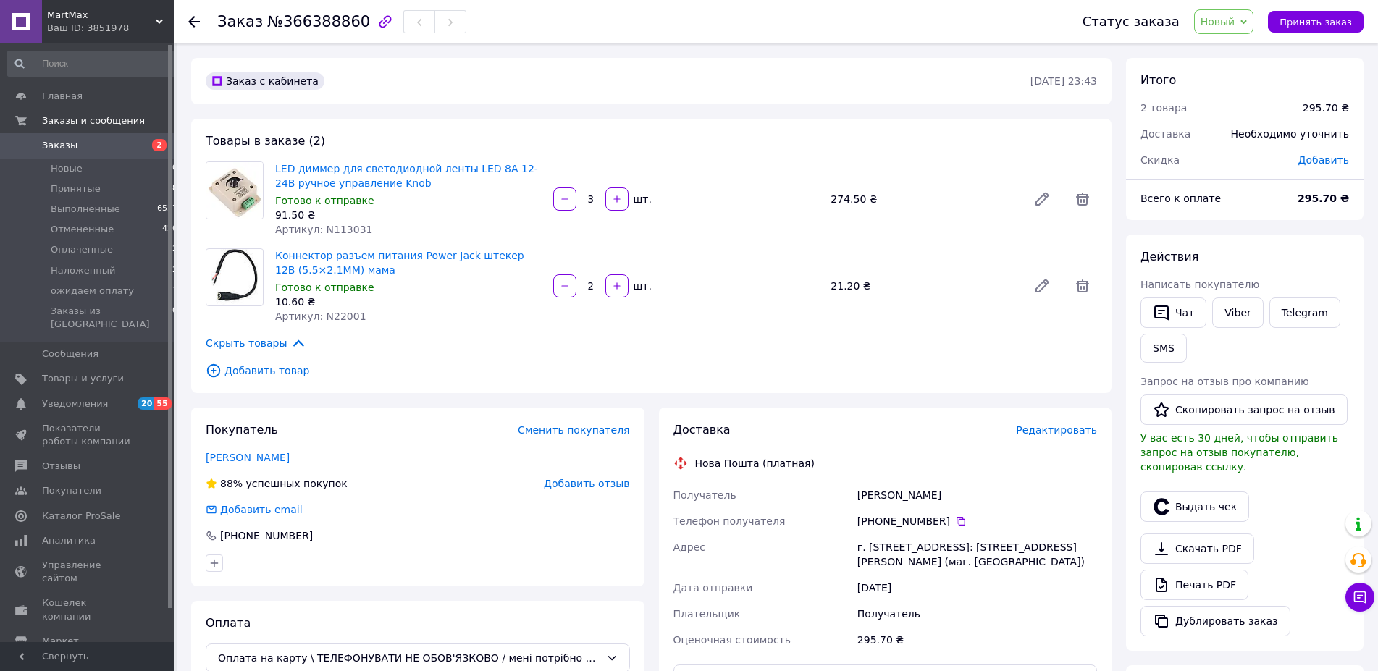
click at [1325, 158] on span "Добавить" at bounding box center [1324, 160] width 51 height 12
click at [1222, 227] on input "text" at bounding box center [1229, 218] width 85 height 29
type input "1.70"
click at [1297, 257] on button "Сохранить" at bounding box center [1301, 259] width 72 height 29
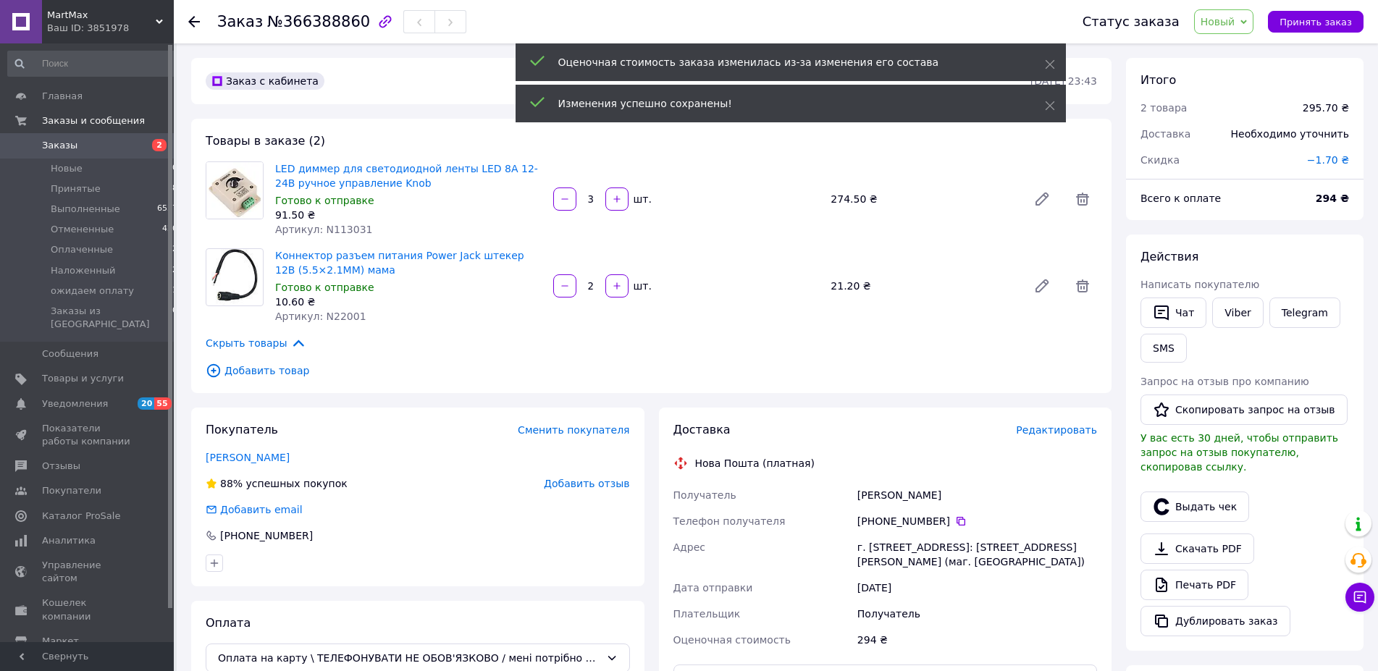
click at [1235, 18] on span "Новый" at bounding box center [1218, 22] width 35 height 12
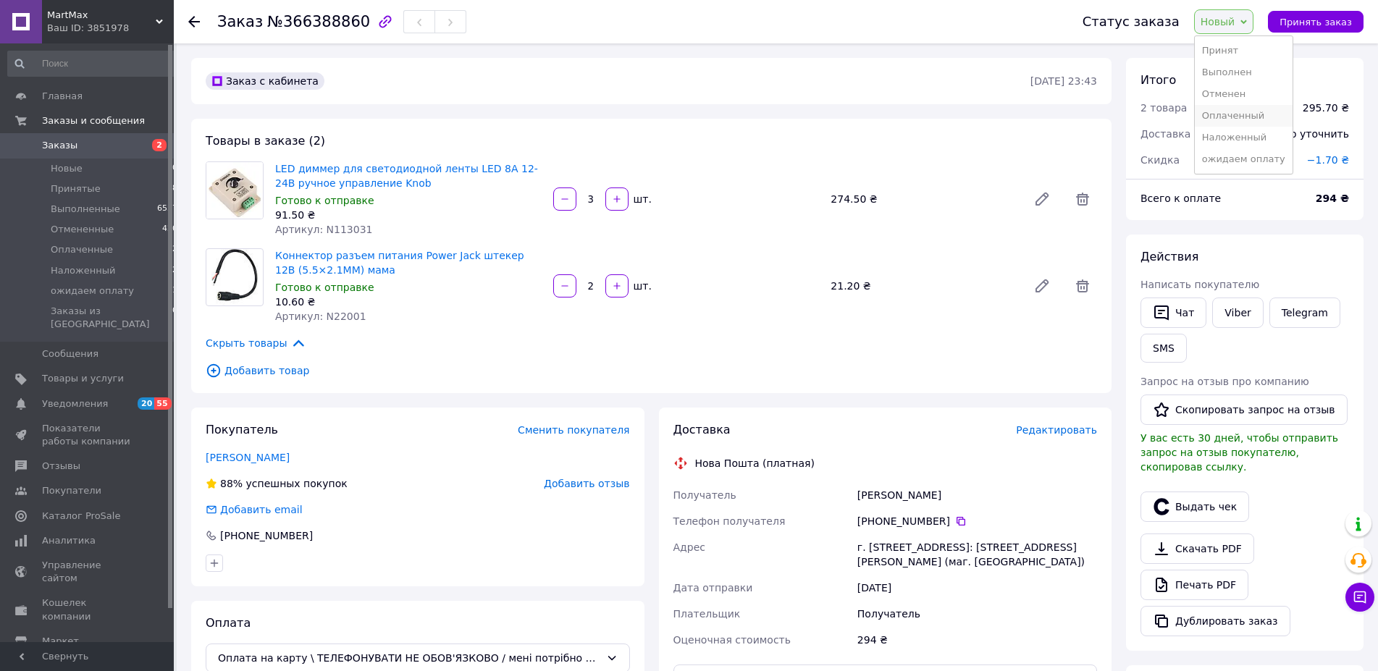
click at [1244, 110] on li "Оплаченный" at bounding box center [1244, 116] width 98 height 22
click at [62, 143] on span "Заказы" at bounding box center [59, 145] width 35 height 13
